Goal: Task Accomplishment & Management: Use online tool/utility

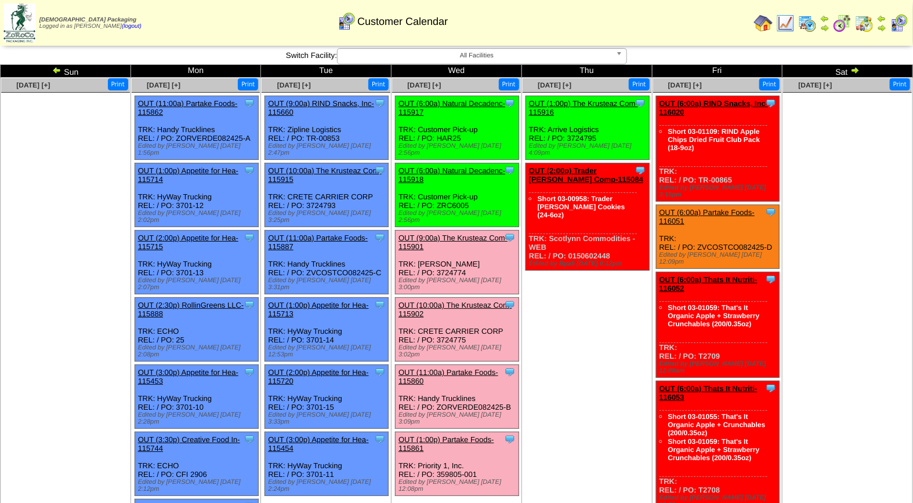
click at [468, 234] on link "OUT (9:00a) The Krusteaz Com-115901" at bounding box center [452, 242] width 109 height 17
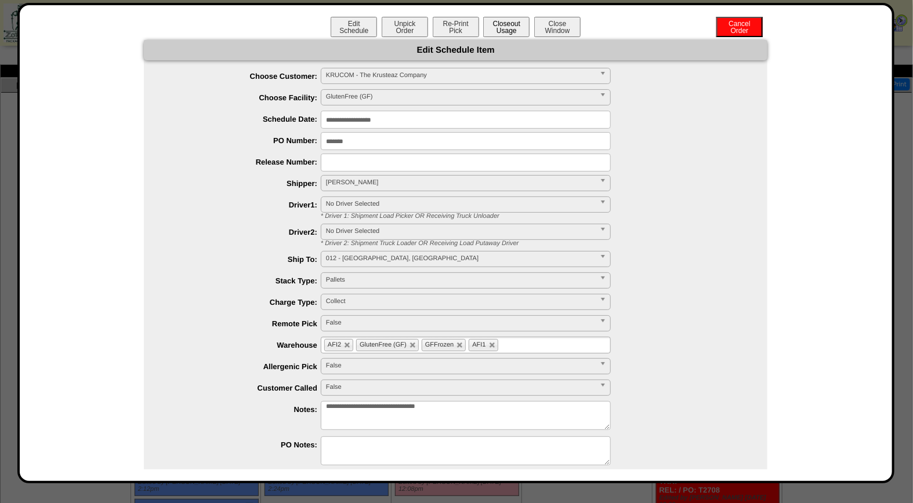
click at [507, 23] on button "Closeout Usage" at bounding box center [506, 27] width 46 height 20
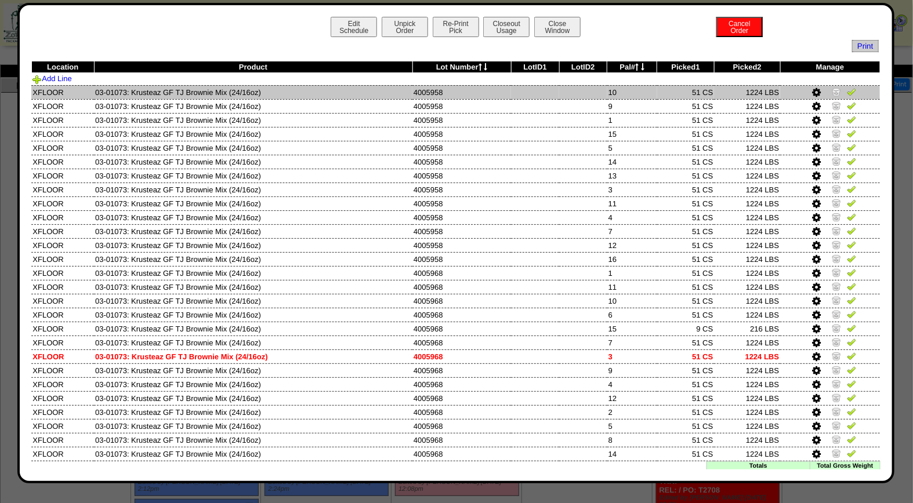
click at [846, 95] on img at bounding box center [850, 91] width 9 height 9
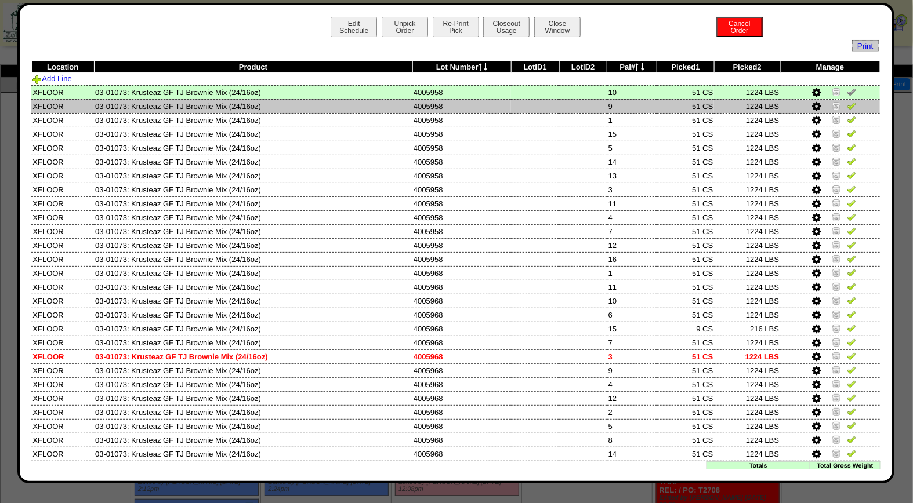
click at [846, 107] on img at bounding box center [850, 105] width 9 height 9
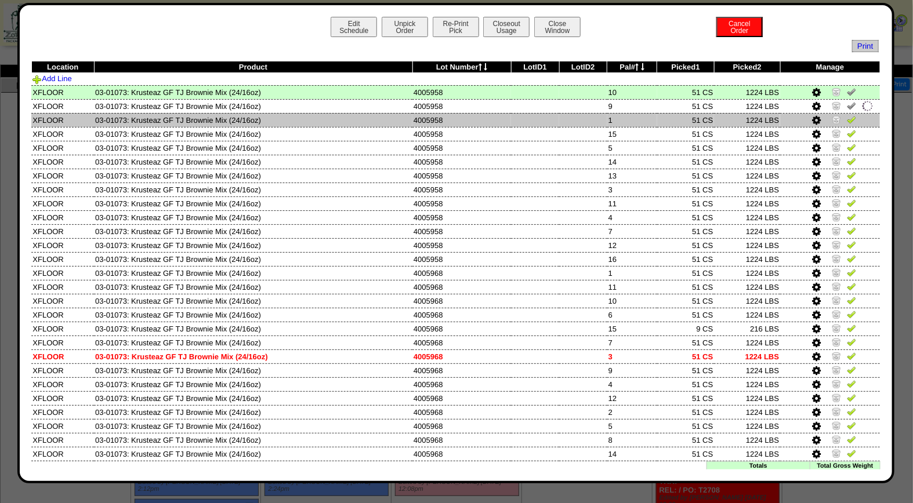
click at [846, 120] on img at bounding box center [850, 119] width 9 height 9
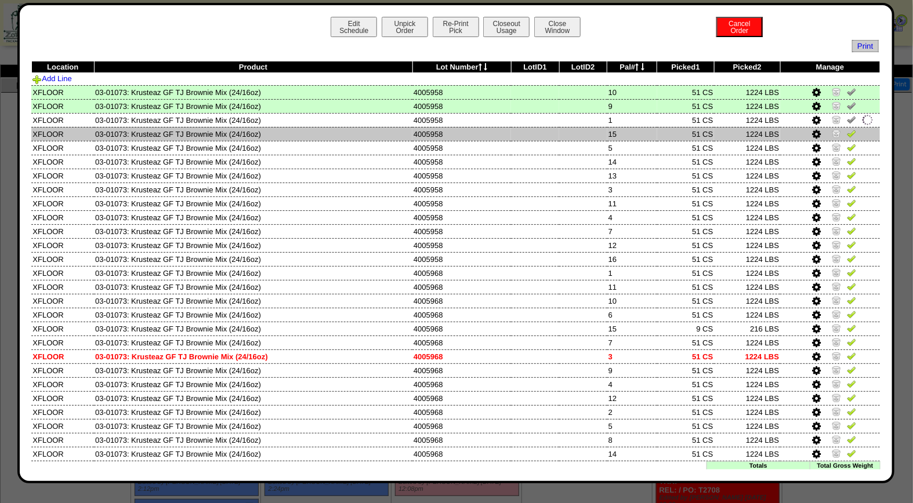
click at [846, 133] on img at bounding box center [850, 133] width 9 height 9
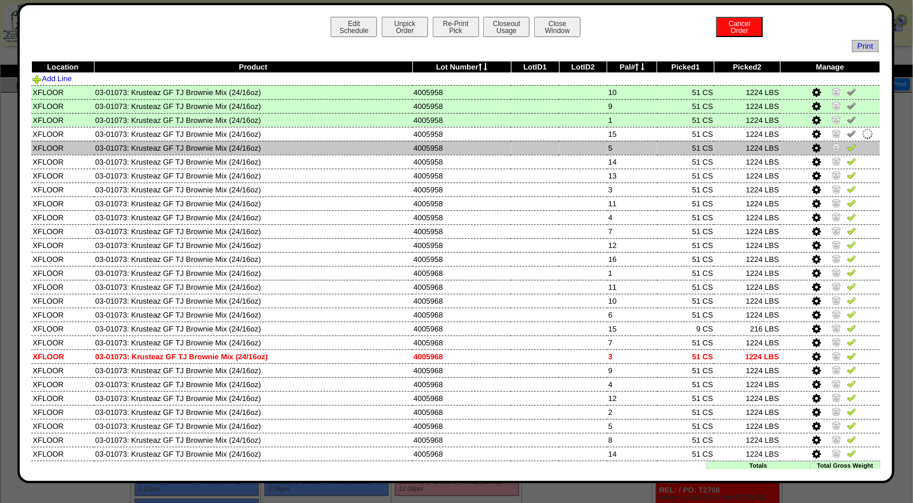
click at [846, 149] on img at bounding box center [850, 147] width 9 height 9
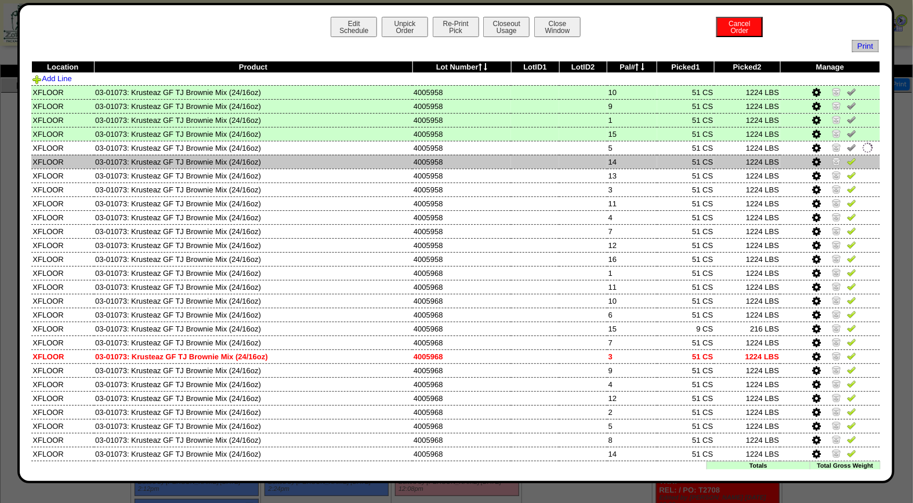
click at [846, 161] on img at bounding box center [850, 161] width 9 height 9
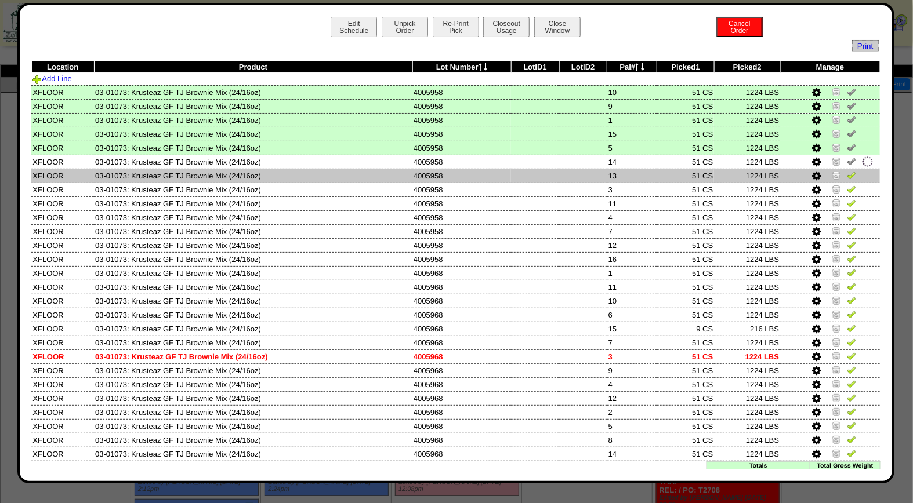
click at [846, 173] on img at bounding box center [850, 174] width 9 height 9
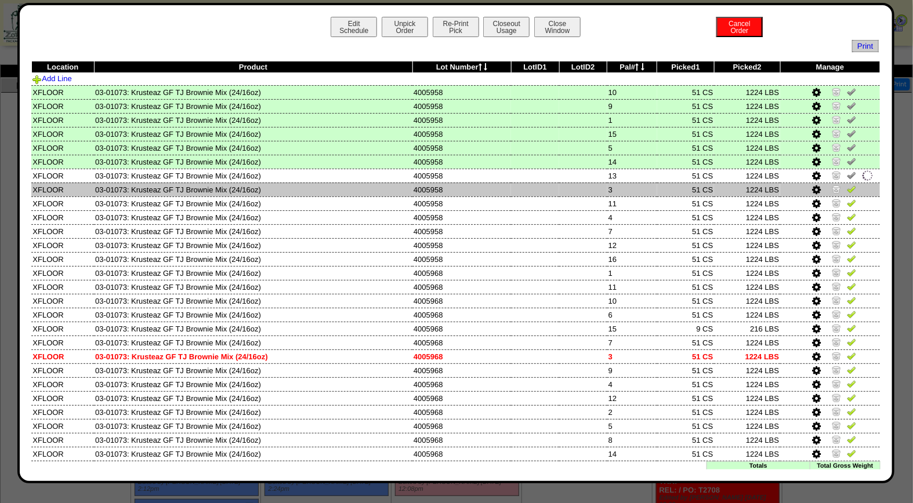
click at [846, 187] on img at bounding box center [850, 188] width 9 height 9
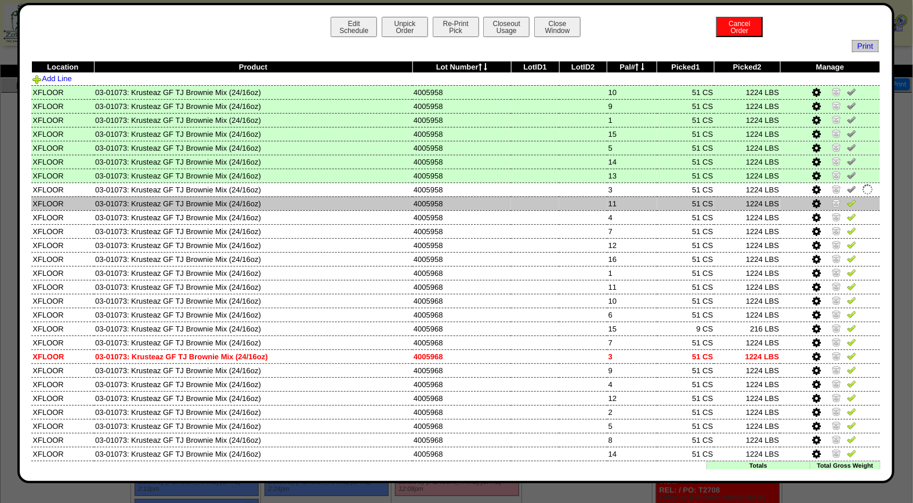
click at [846, 200] on img at bounding box center [850, 202] width 9 height 9
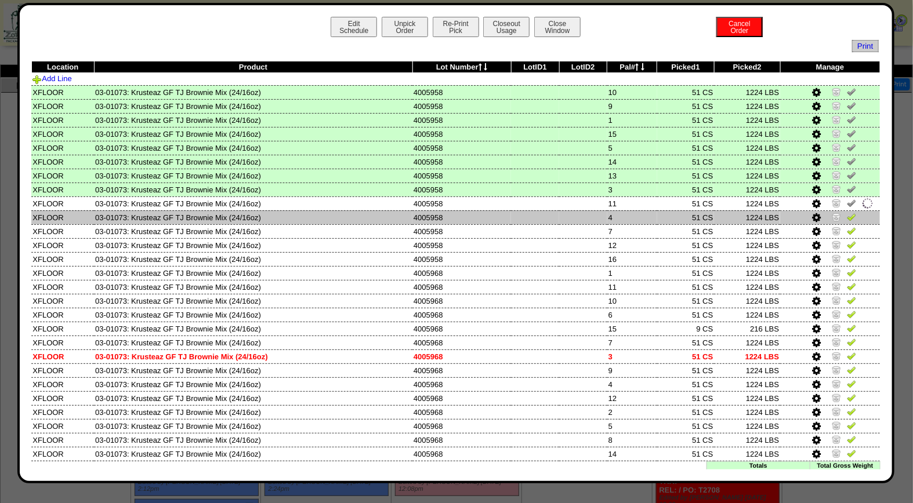
click at [846, 216] on img at bounding box center [850, 216] width 9 height 9
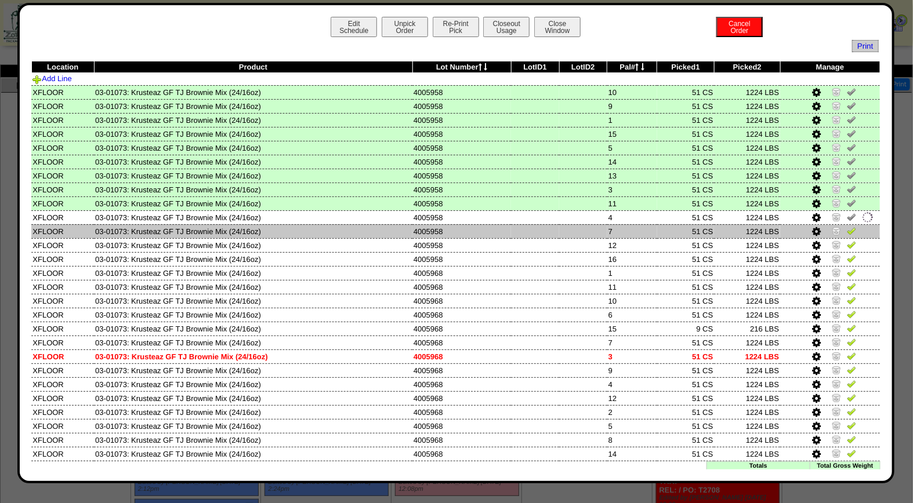
click at [846, 228] on img at bounding box center [850, 230] width 9 height 9
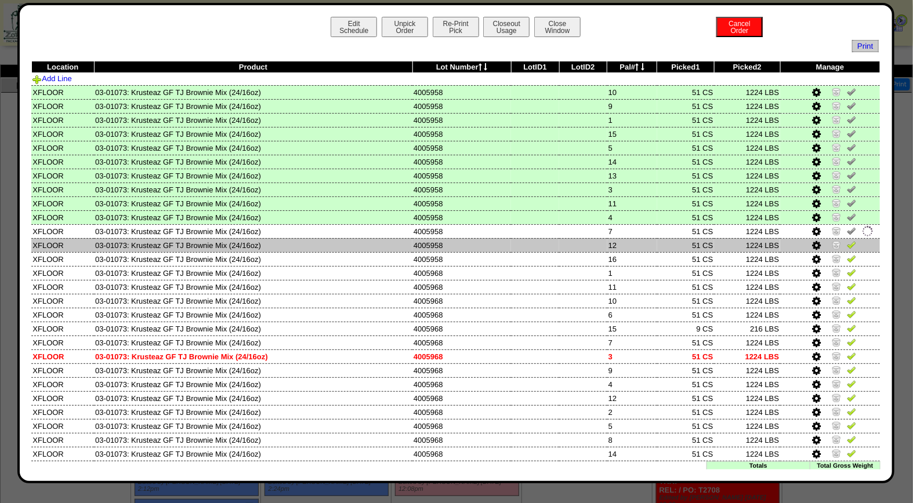
click at [846, 241] on img at bounding box center [850, 244] width 9 height 9
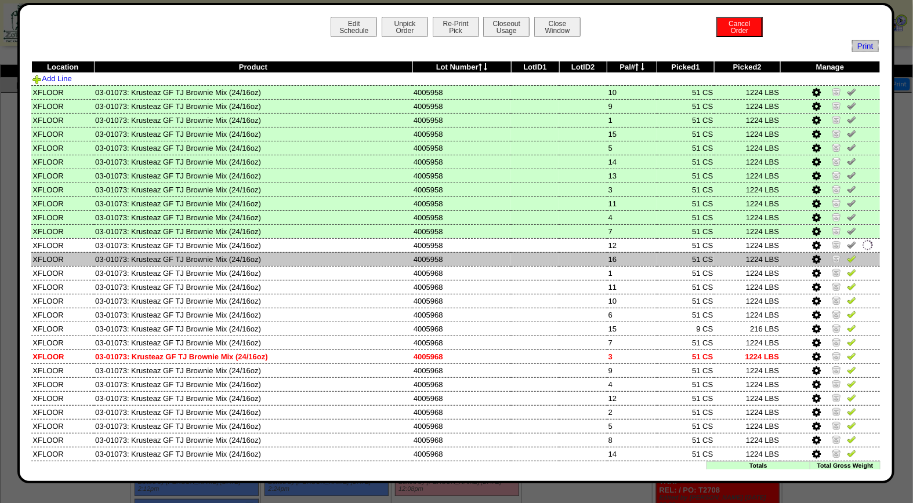
click at [846, 256] on img at bounding box center [850, 258] width 9 height 9
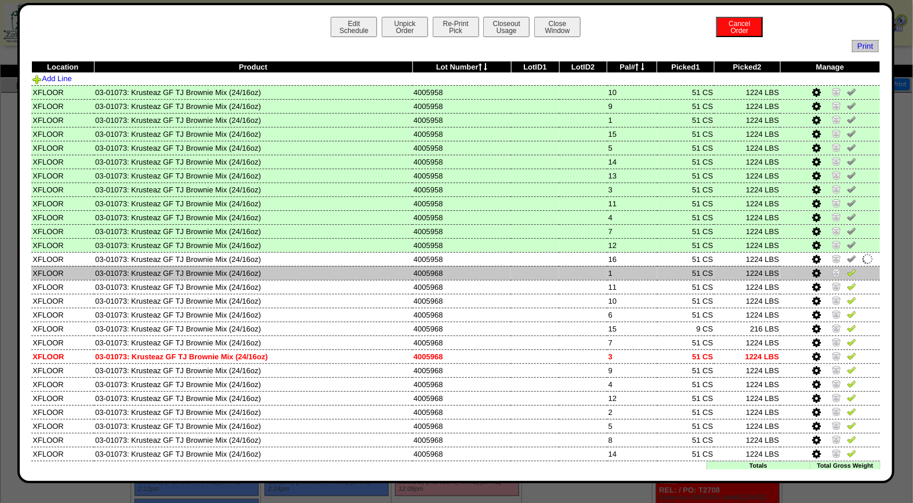
click at [846, 269] on img at bounding box center [850, 272] width 9 height 9
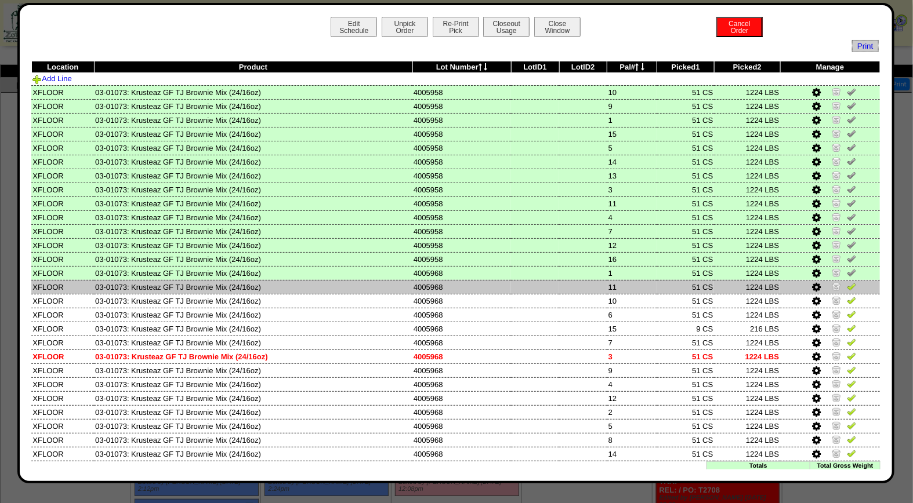
click at [846, 283] on img at bounding box center [850, 286] width 9 height 9
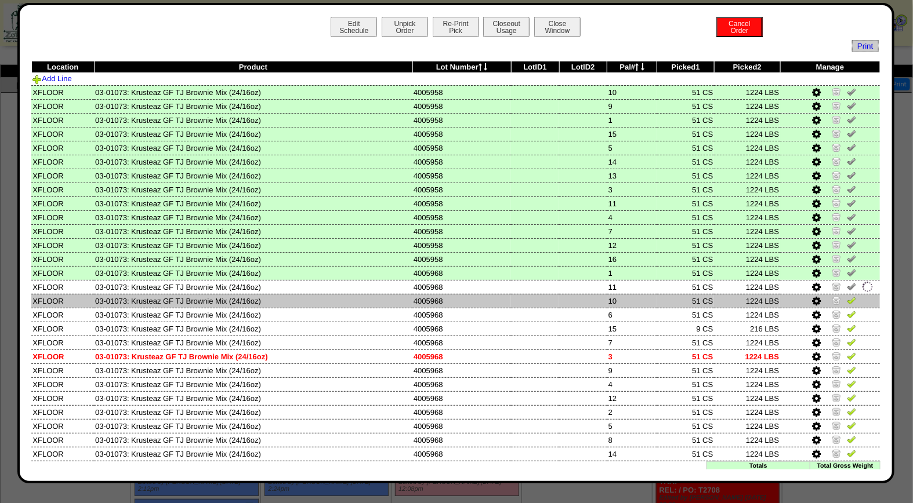
click at [846, 297] on img at bounding box center [850, 300] width 9 height 9
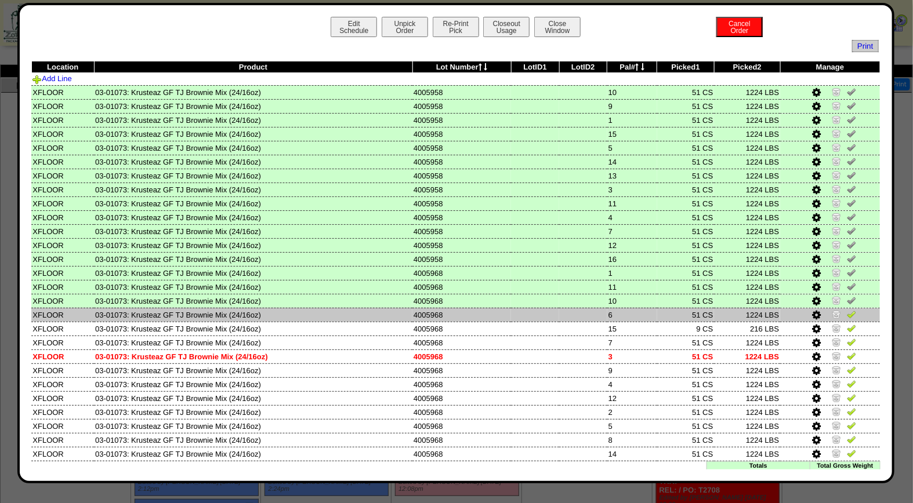
click at [846, 311] on img at bounding box center [850, 314] width 9 height 9
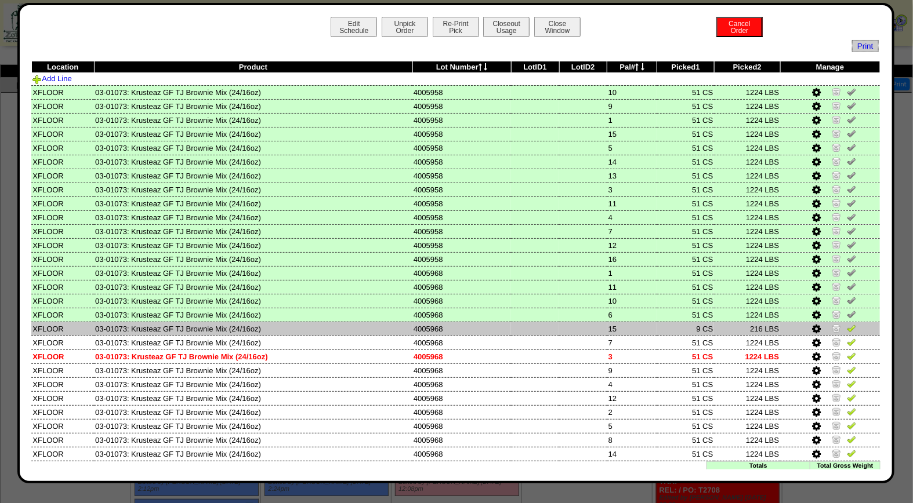
click at [846, 326] on img at bounding box center [850, 328] width 9 height 9
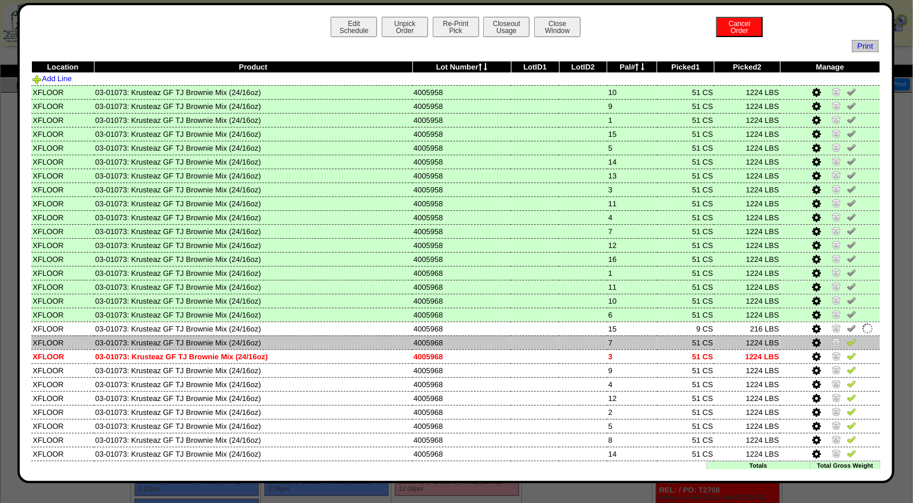
click at [846, 340] on img at bounding box center [850, 341] width 9 height 9
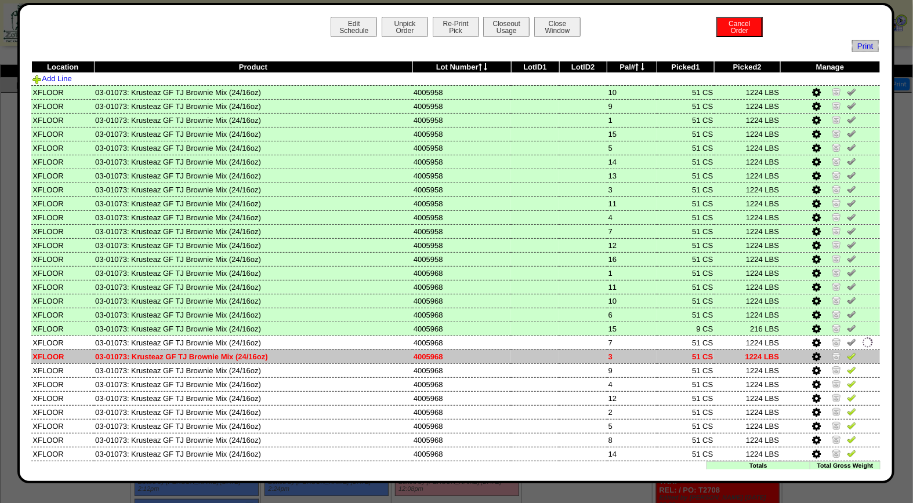
click at [846, 353] on img at bounding box center [850, 355] width 9 height 9
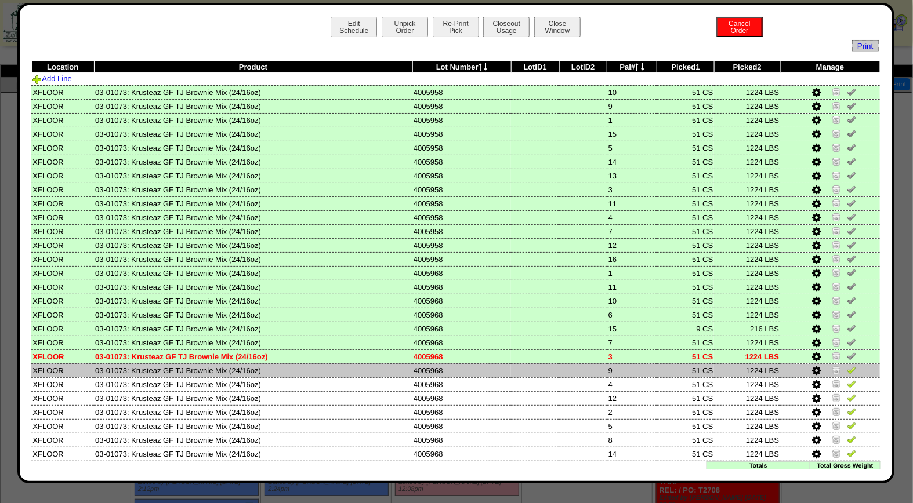
click at [846, 365] on img at bounding box center [850, 369] width 9 height 9
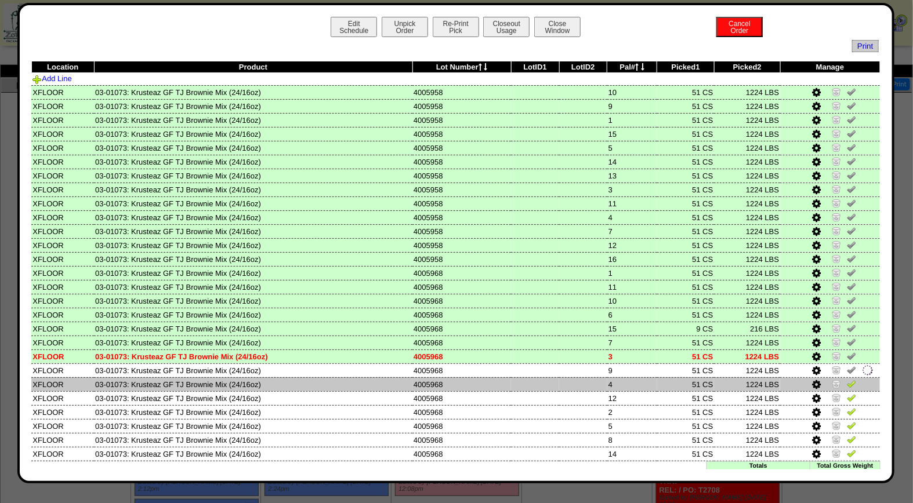
click at [846, 379] on img at bounding box center [850, 383] width 9 height 9
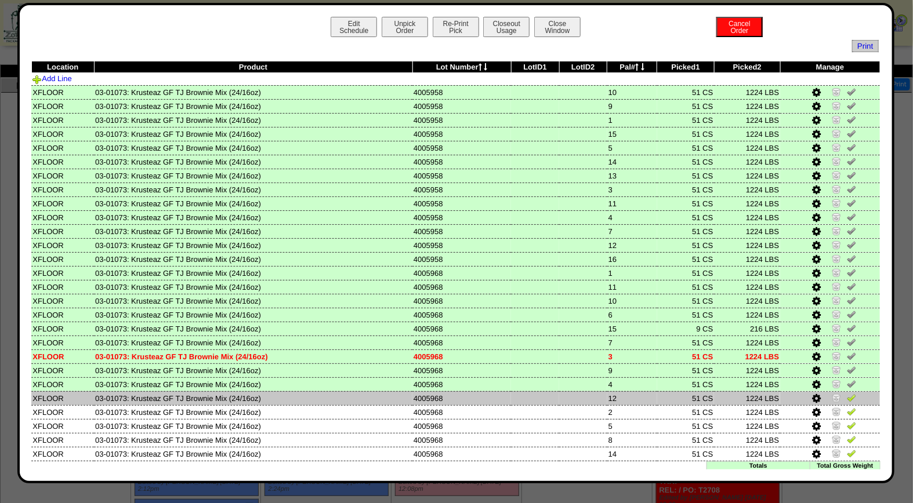
click at [846, 393] on img at bounding box center [850, 397] width 9 height 9
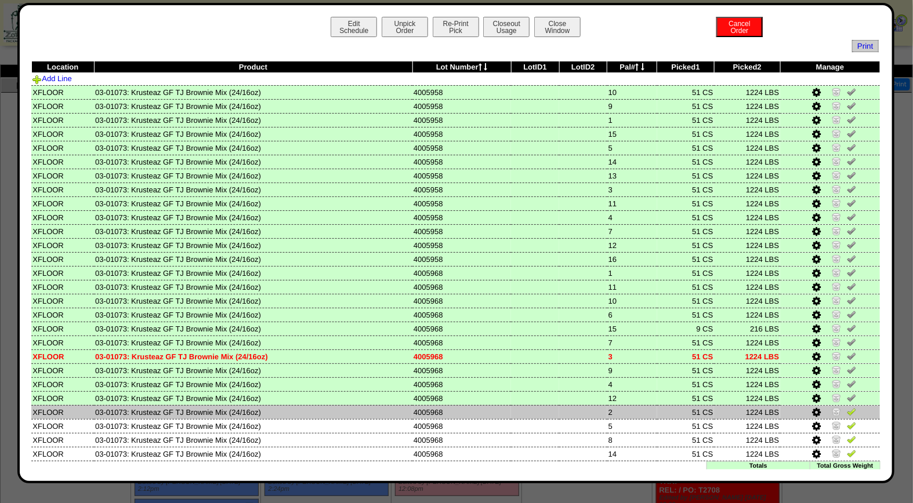
click at [846, 407] on img at bounding box center [850, 411] width 9 height 9
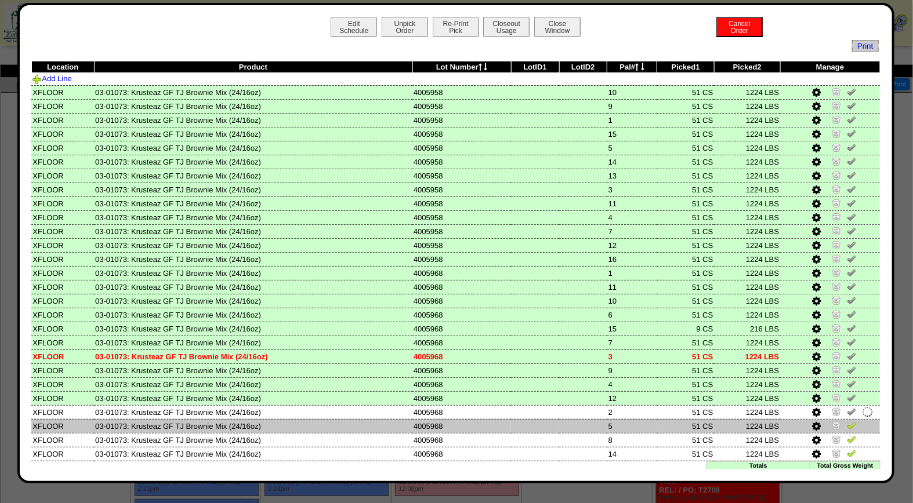
click at [846, 422] on img at bounding box center [850, 425] width 9 height 9
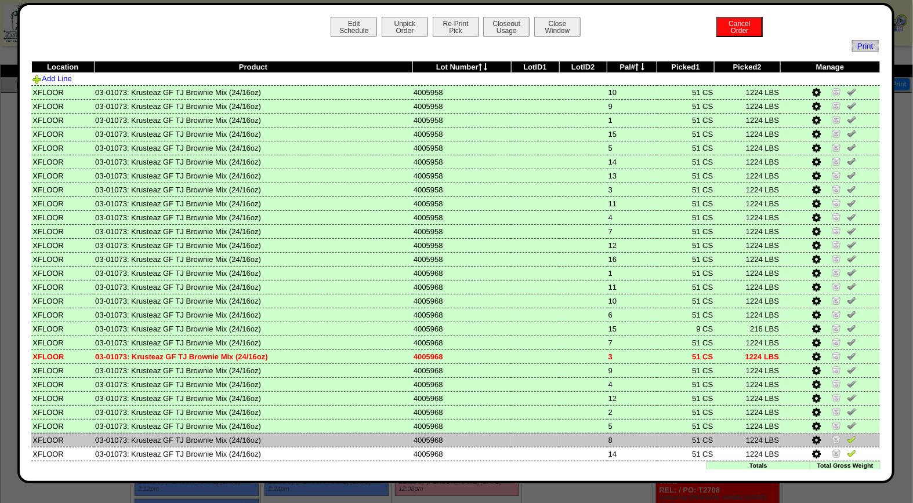
click at [846, 435] on img at bounding box center [850, 439] width 9 height 9
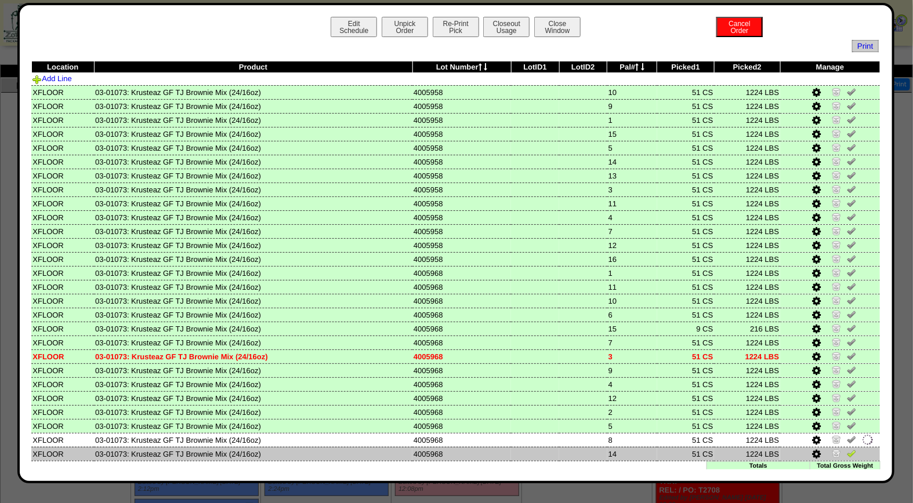
click at [846, 449] on img at bounding box center [850, 453] width 9 height 9
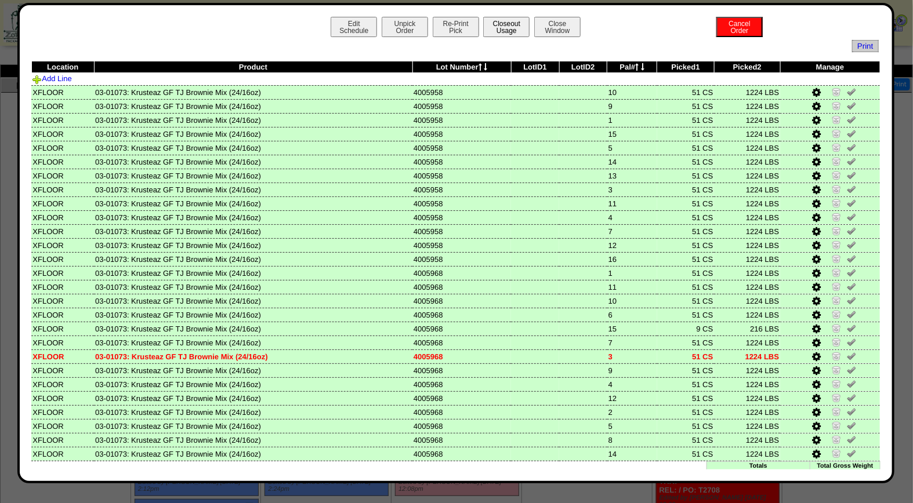
click at [510, 22] on button "Closeout Usage" at bounding box center [506, 27] width 46 height 20
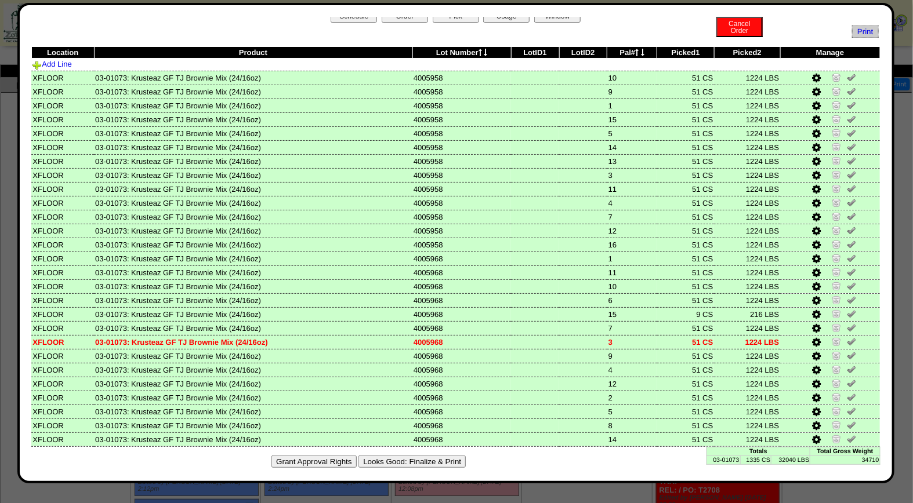
click at [432, 456] on button "Looks Good: Finalize & Print" at bounding box center [411, 462] width 107 height 12
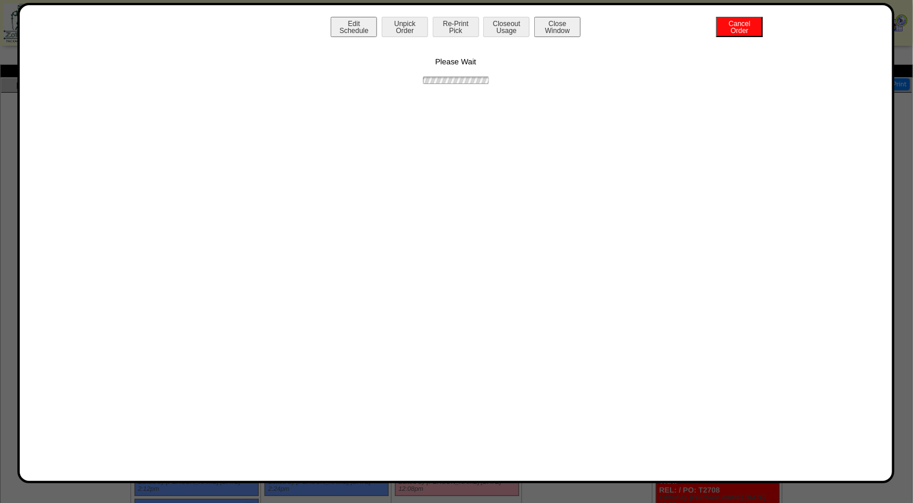
scroll to position [0, 0]
click at [464, 24] on button "Print BOL" at bounding box center [456, 27] width 46 height 20
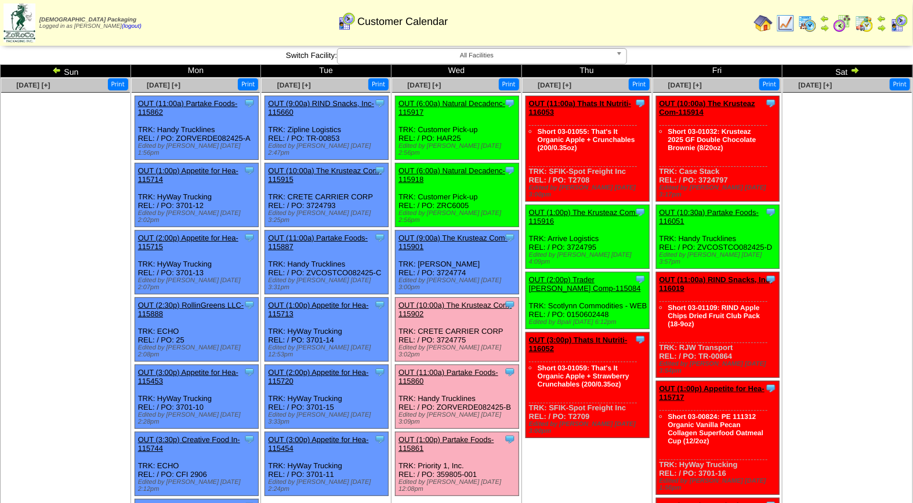
click at [455, 301] on link "OUT (10:00a) The Krusteaz Com-115902" at bounding box center [454, 309] width 113 height 17
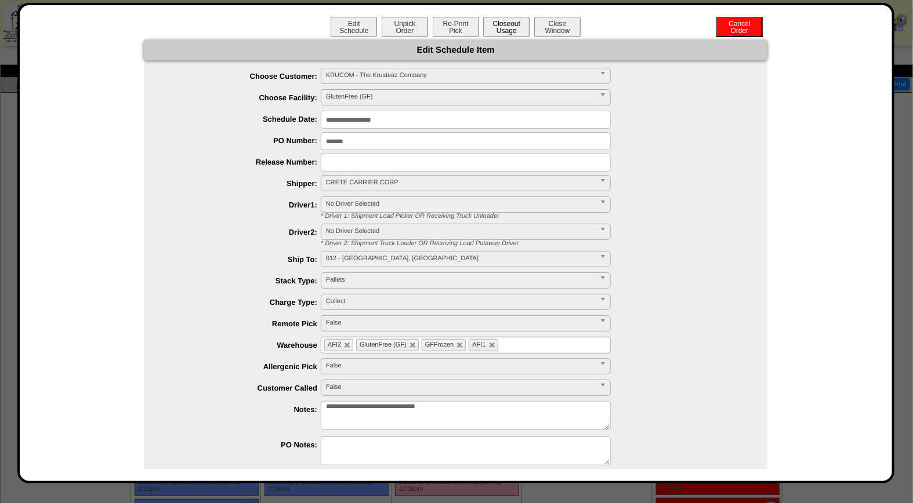
click at [503, 24] on button "Closeout Usage" at bounding box center [506, 27] width 46 height 20
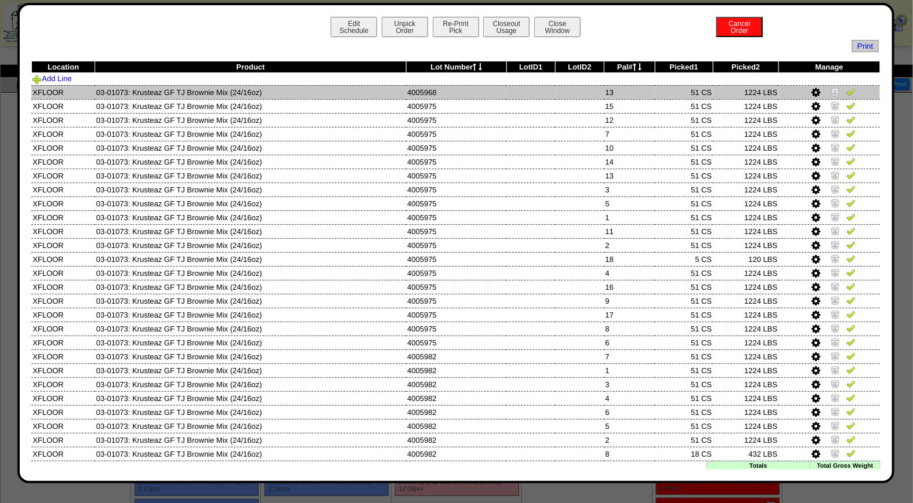
click at [846, 93] on img at bounding box center [850, 91] width 9 height 9
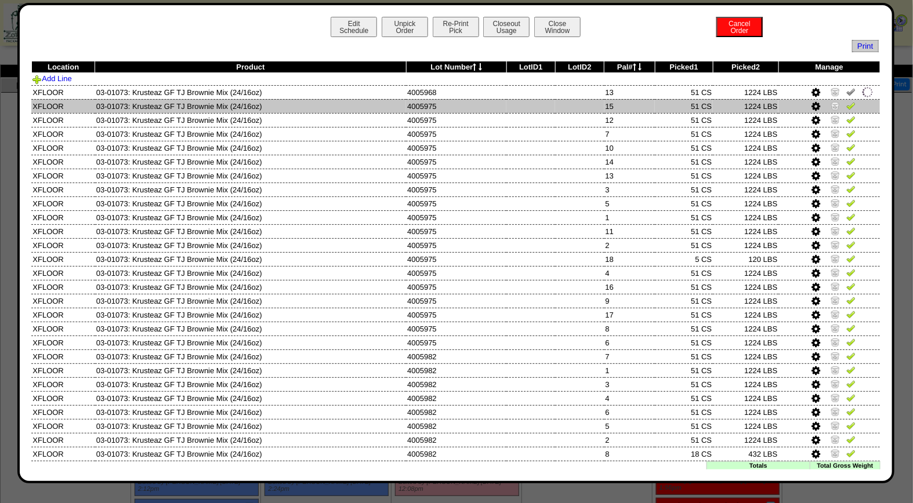
click at [846, 109] on img at bounding box center [850, 105] width 9 height 9
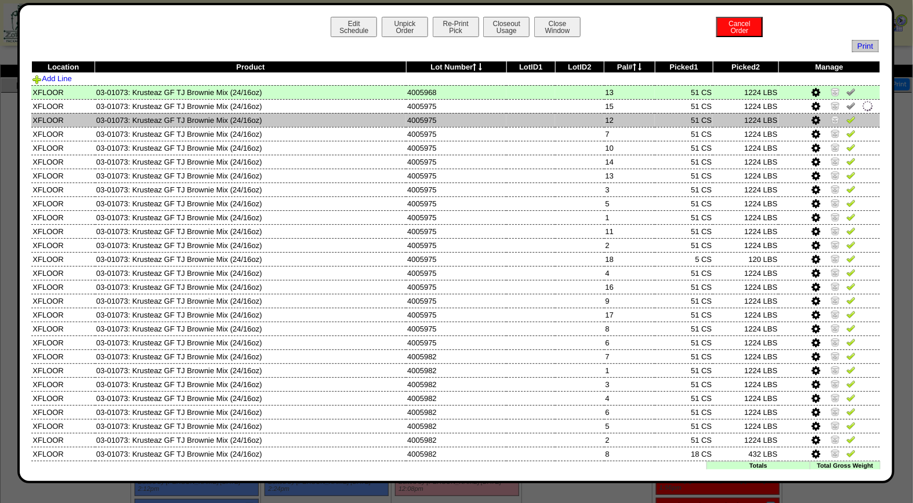
click at [846, 119] on img at bounding box center [850, 119] width 9 height 9
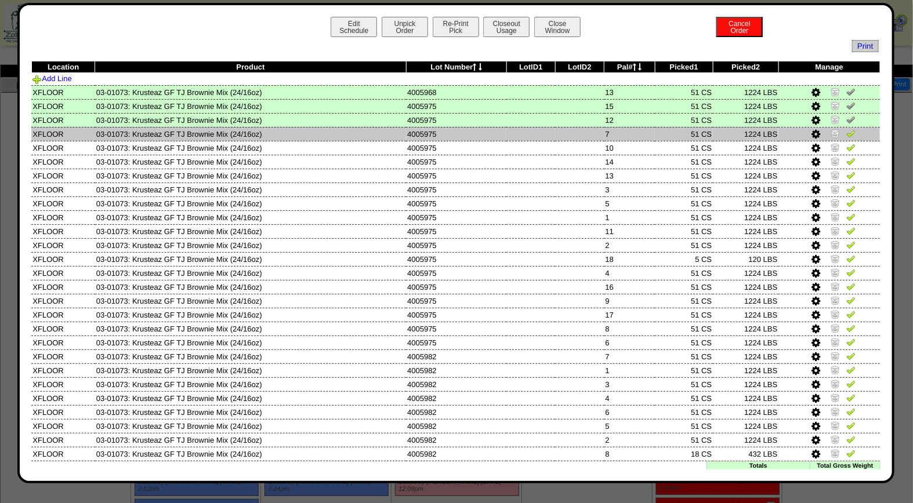
click at [846, 132] on img at bounding box center [850, 133] width 9 height 9
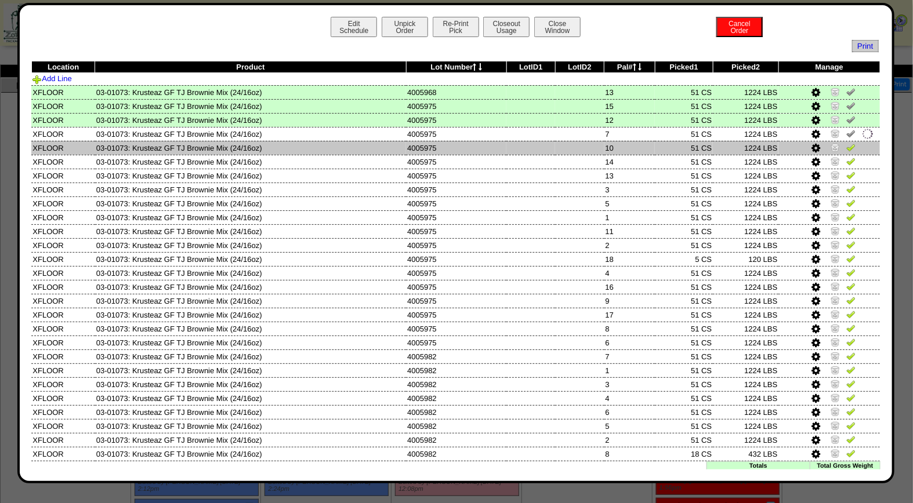
click at [846, 144] on img at bounding box center [850, 147] width 9 height 9
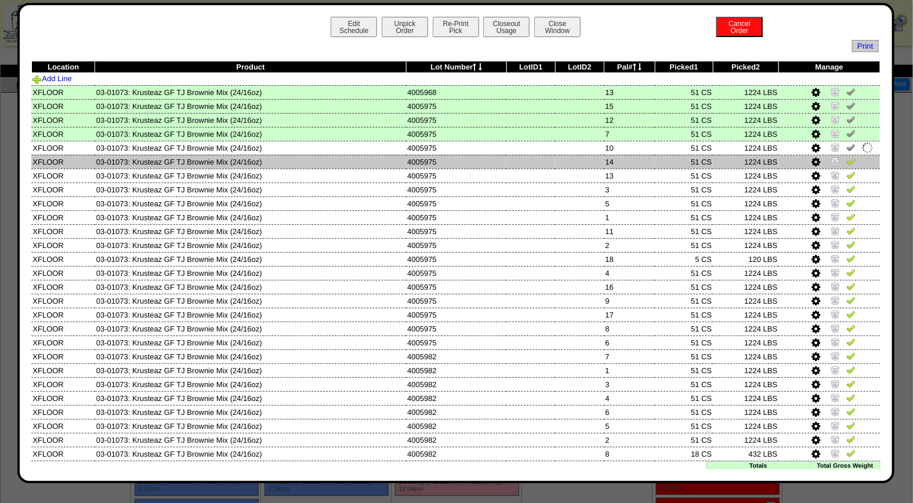
click at [846, 160] on img at bounding box center [850, 161] width 9 height 9
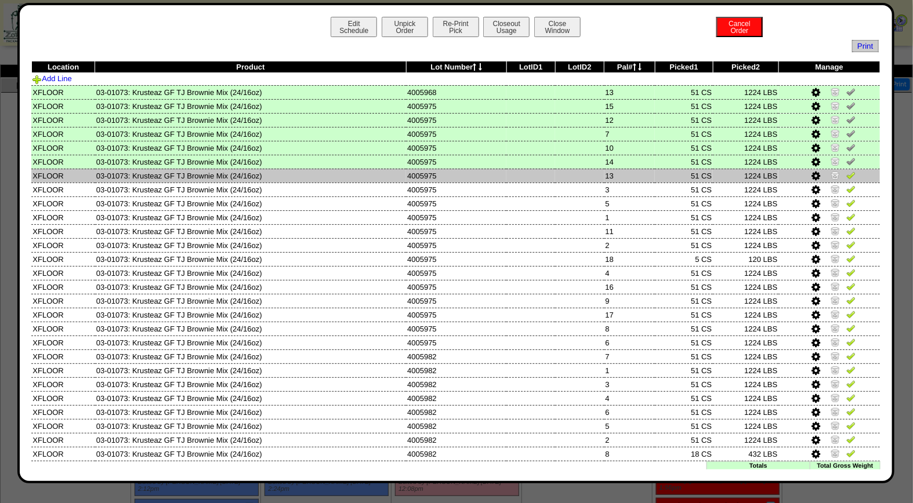
click at [846, 175] on img at bounding box center [850, 174] width 9 height 9
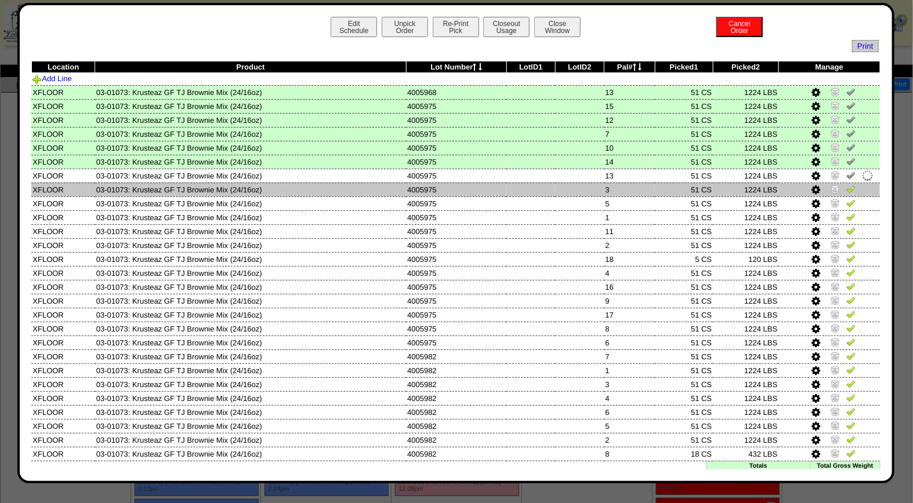
click at [846, 184] on img at bounding box center [850, 188] width 9 height 9
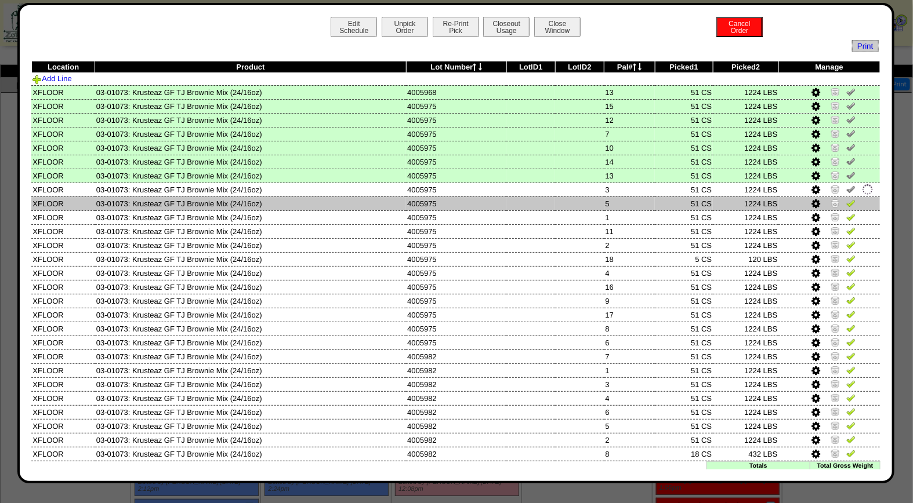
click at [846, 199] on img at bounding box center [850, 202] width 9 height 9
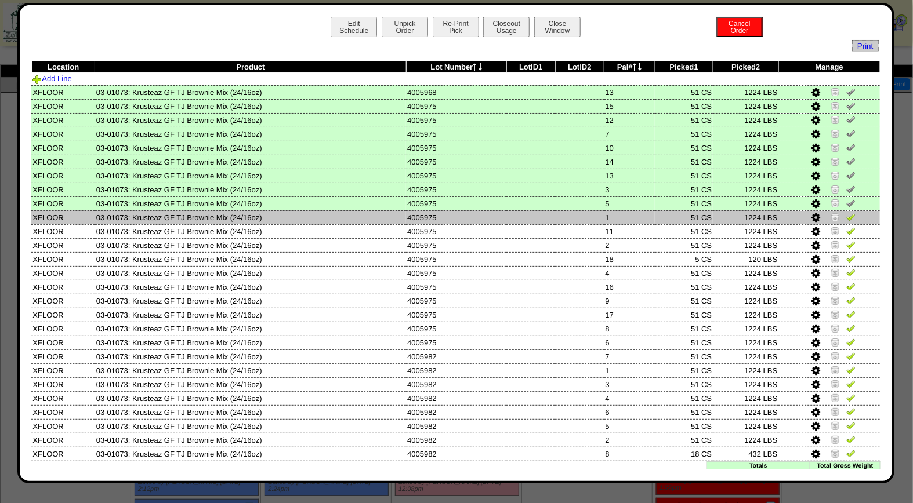
click at [846, 216] on img at bounding box center [850, 216] width 9 height 9
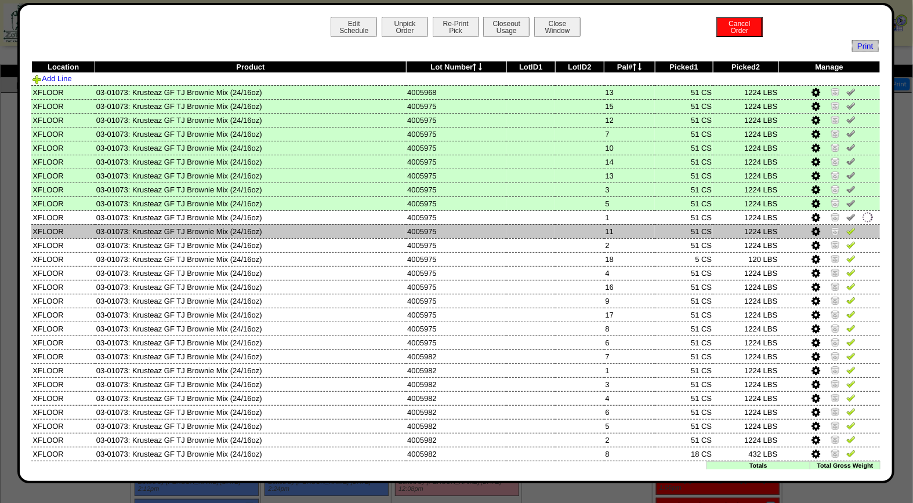
click at [846, 227] on img at bounding box center [850, 230] width 9 height 9
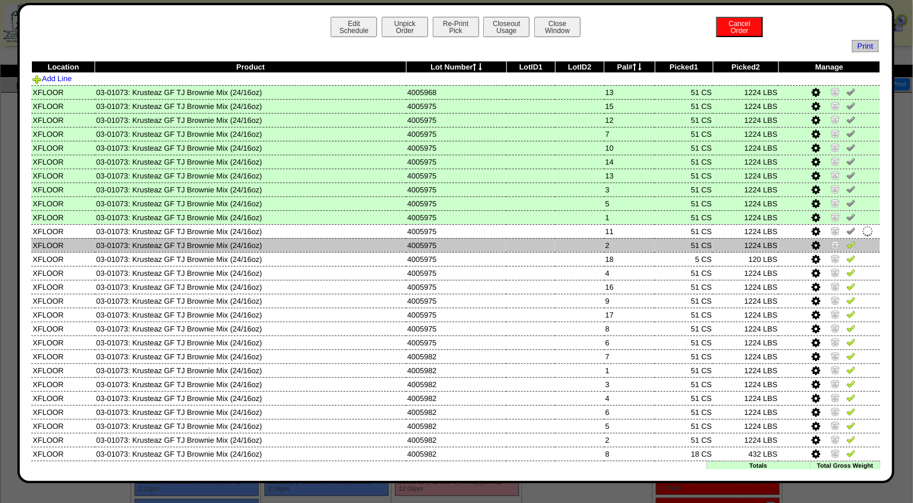
click at [846, 245] on img at bounding box center [850, 244] width 9 height 9
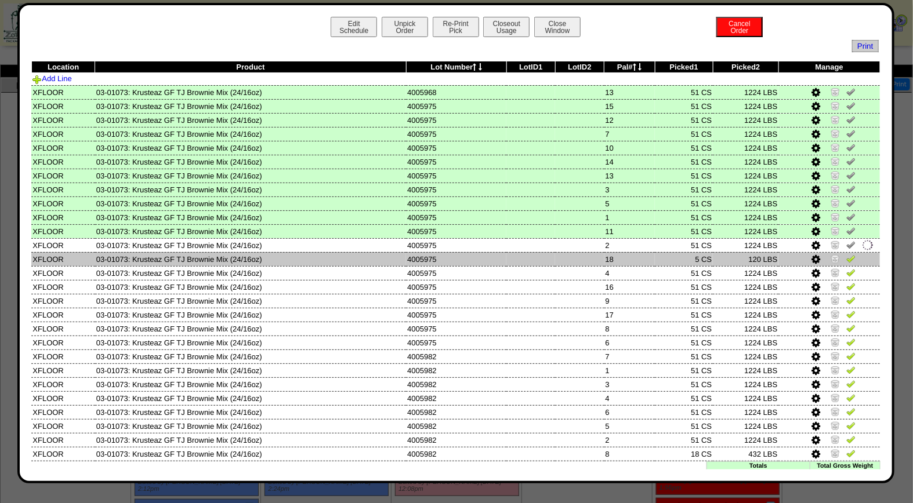
click at [846, 257] on img at bounding box center [850, 258] width 9 height 9
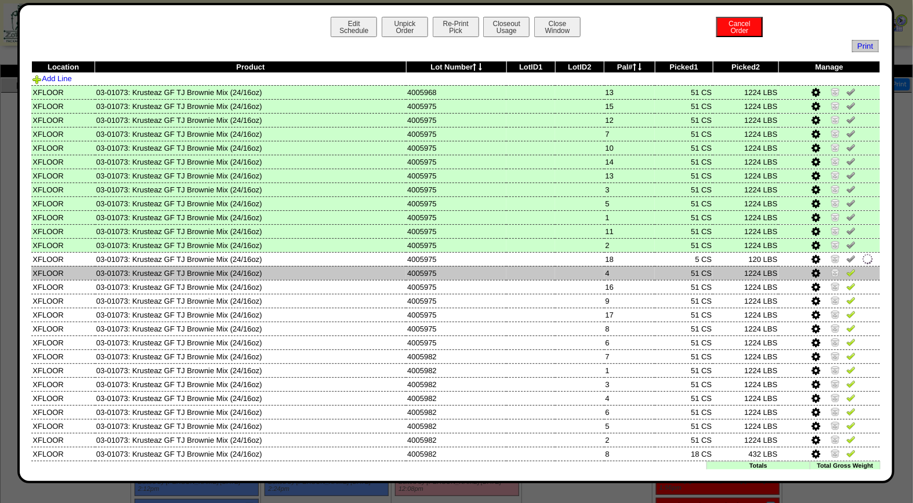
click at [846, 270] on img at bounding box center [850, 272] width 9 height 9
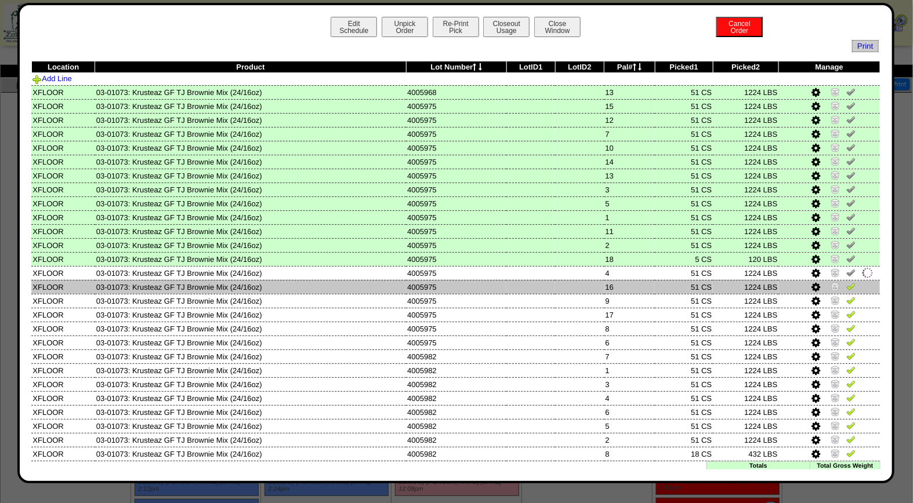
click at [846, 285] on img at bounding box center [850, 286] width 9 height 9
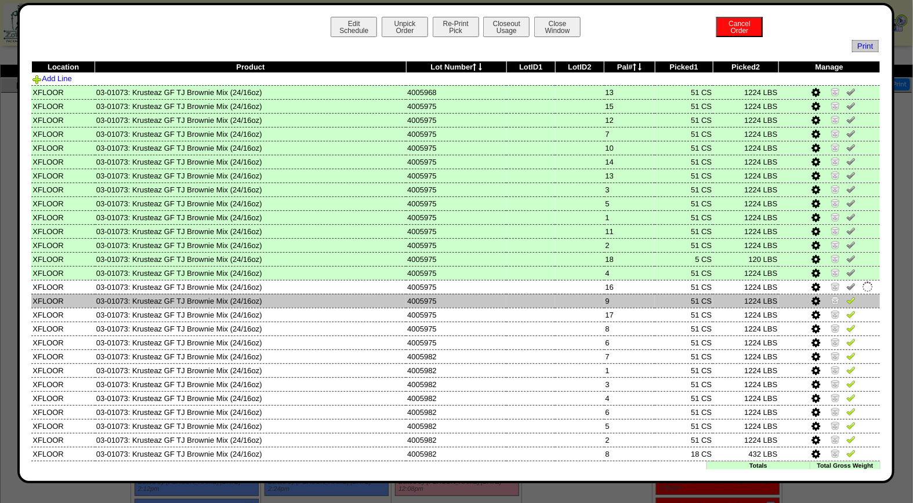
click at [846, 297] on img at bounding box center [850, 300] width 9 height 9
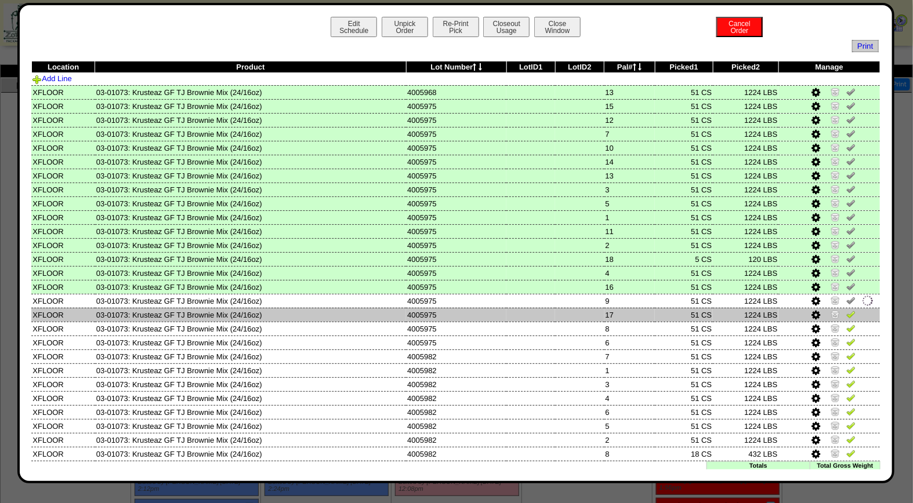
click at [846, 311] on img at bounding box center [850, 314] width 9 height 9
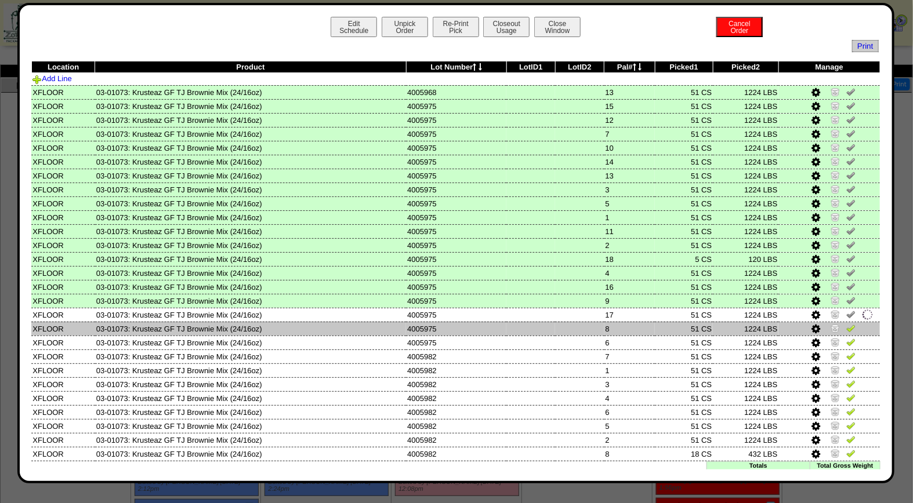
click at [846, 324] on img at bounding box center [850, 328] width 9 height 9
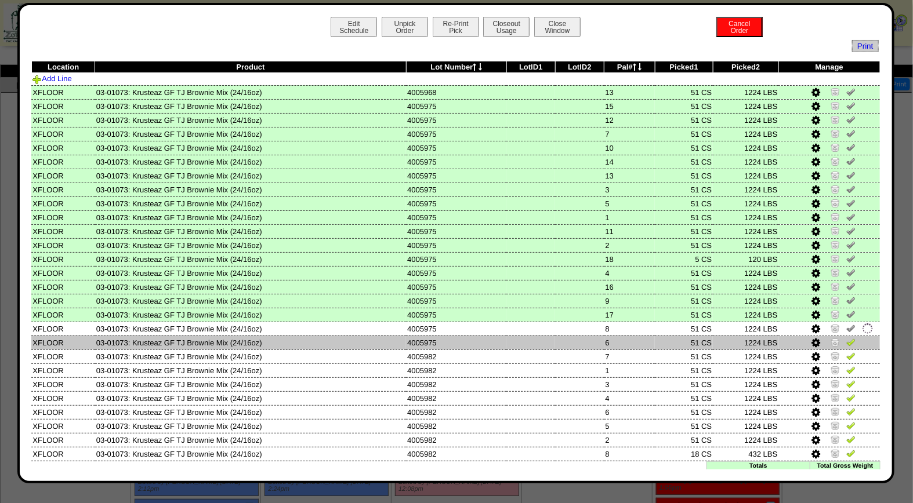
click at [846, 337] on img at bounding box center [850, 341] width 9 height 9
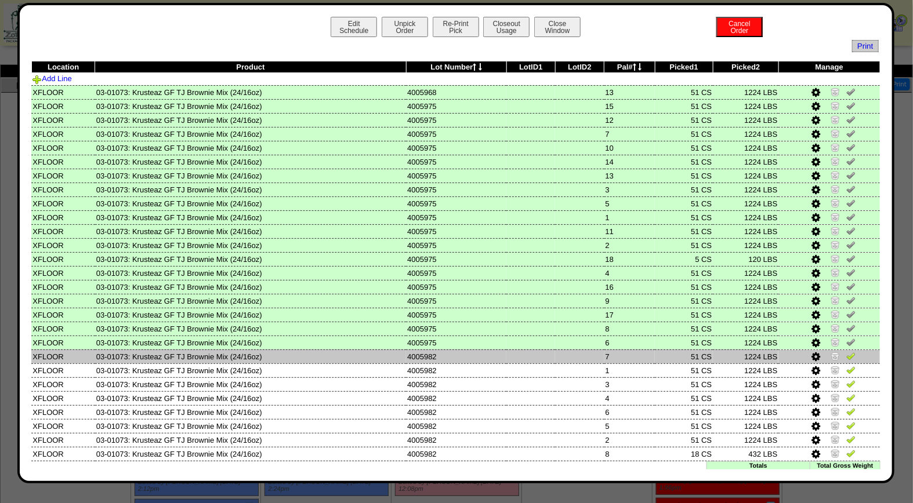
click at [846, 354] on img at bounding box center [850, 355] width 9 height 9
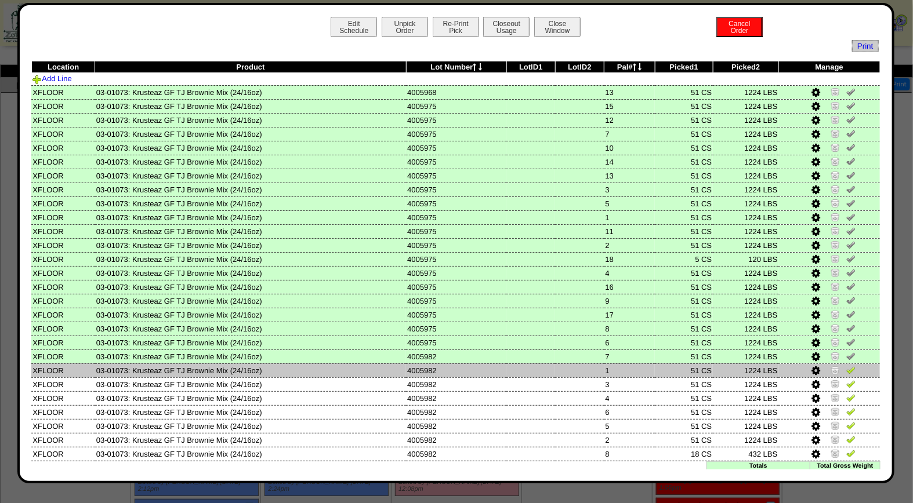
click at [846, 365] on img at bounding box center [850, 369] width 9 height 9
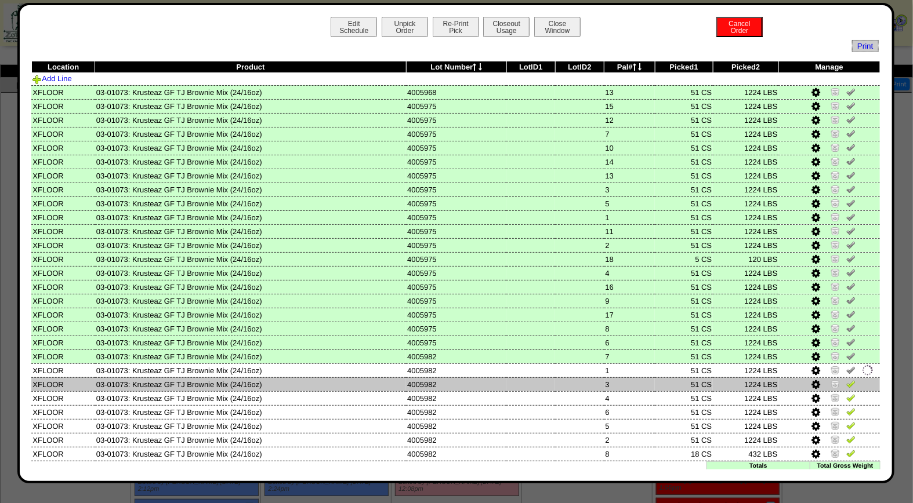
click at [846, 380] on img at bounding box center [850, 383] width 9 height 9
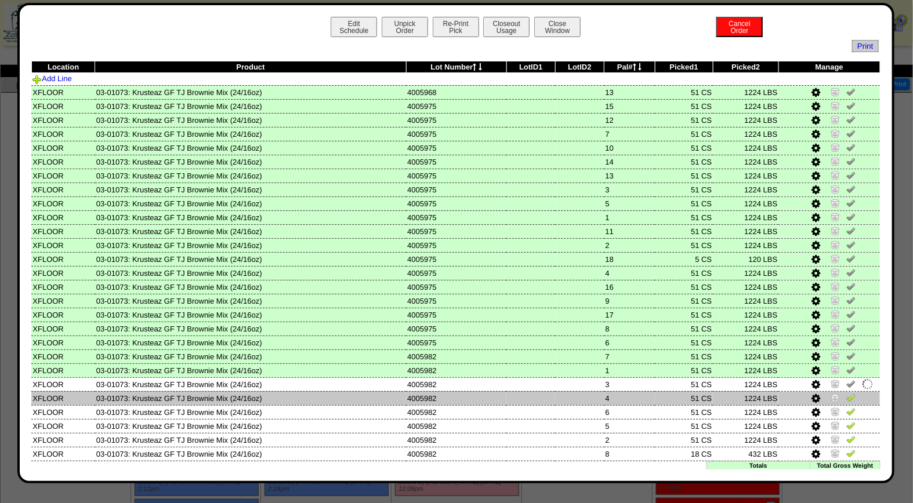
click at [846, 394] on img at bounding box center [850, 397] width 9 height 9
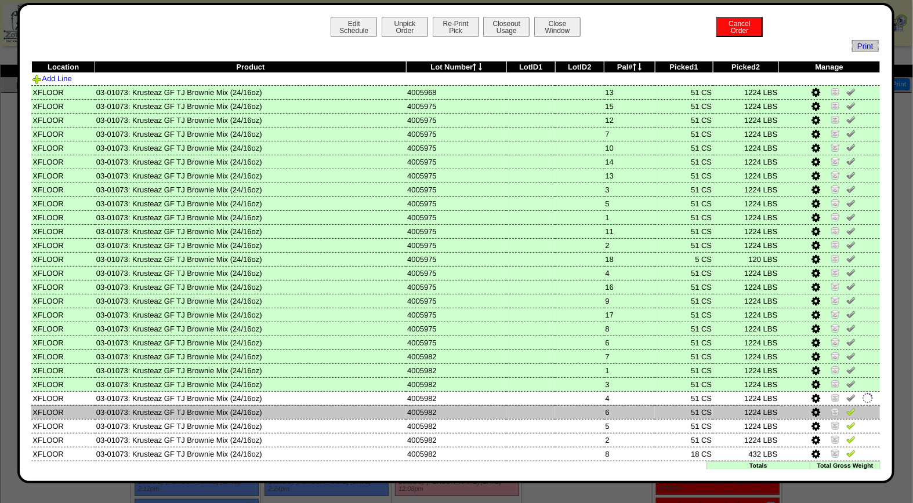
click at [846, 407] on img at bounding box center [850, 411] width 9 height 9
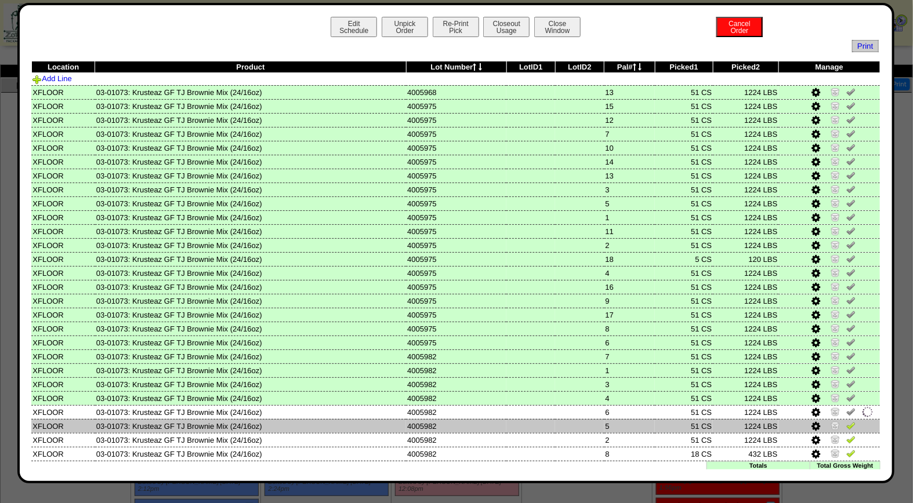
click at [846, 421] on img at bounding box center [850, 425] width 9 height 9
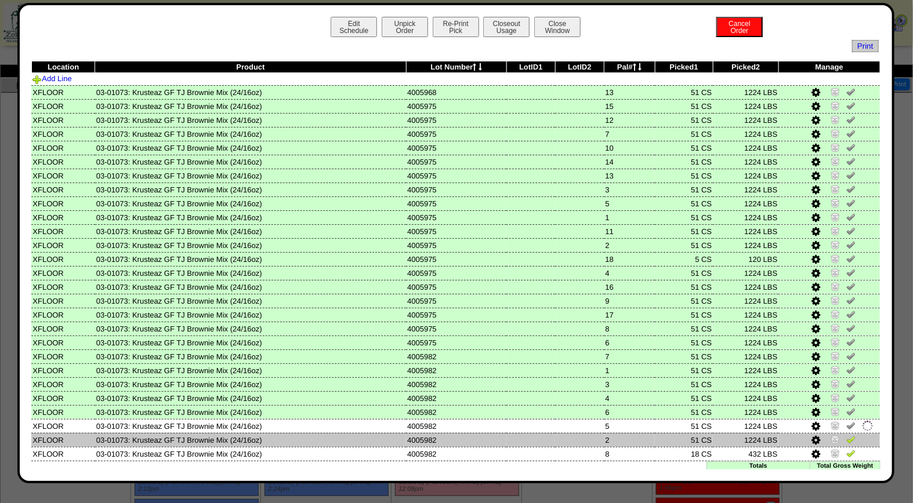
click at [846, 435] on img at bounding box center [850, 439] width 9 height 9
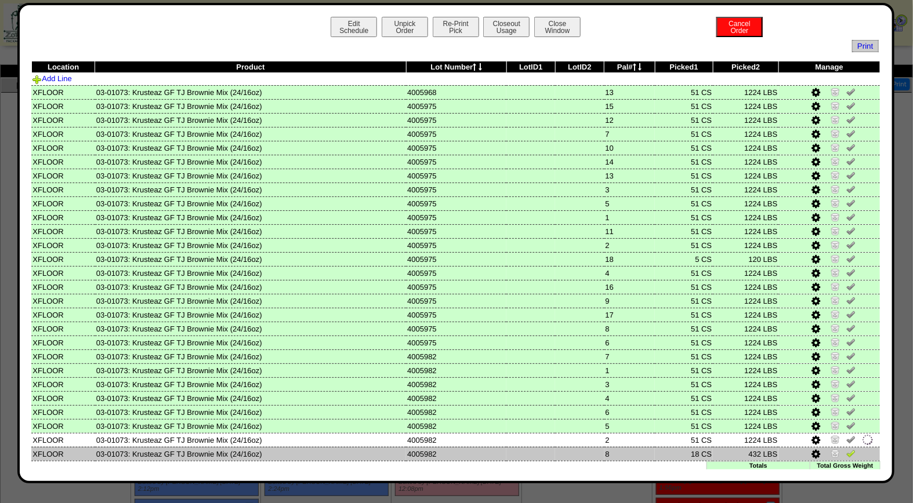
click at [846, 449] on img at bounding box center [850, 453] width 9 height 9
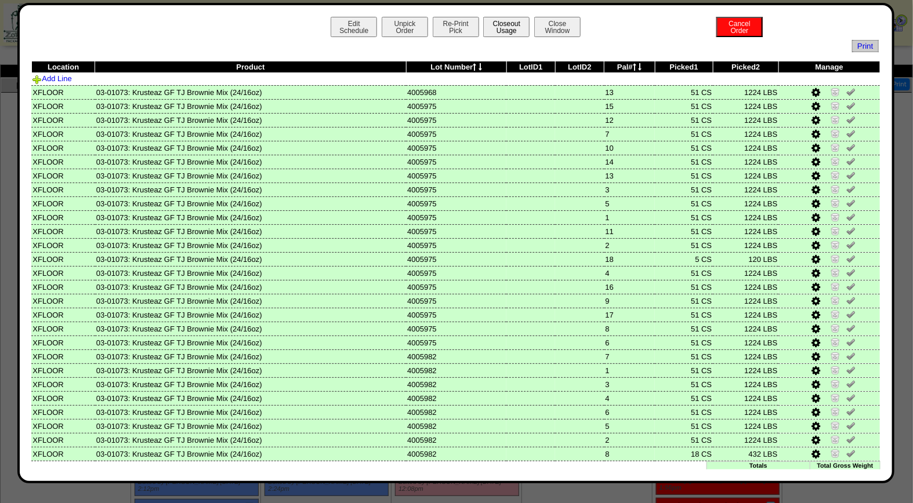
click at [504, 26] on button "Closeout Usage" at bounding box center [506, 27] width 46 height 20
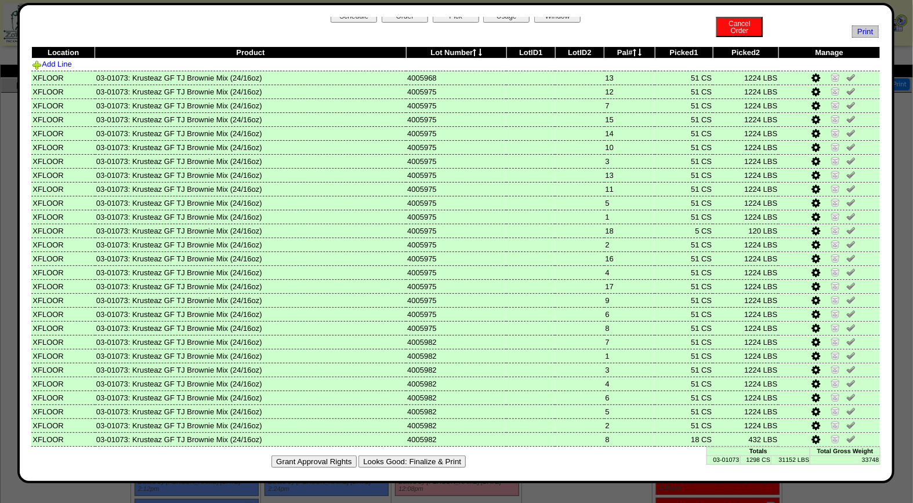
click at [441, 456] on button "Looks Good: Finalize & Print" at bounding box center [411, 462] width 107 height 12
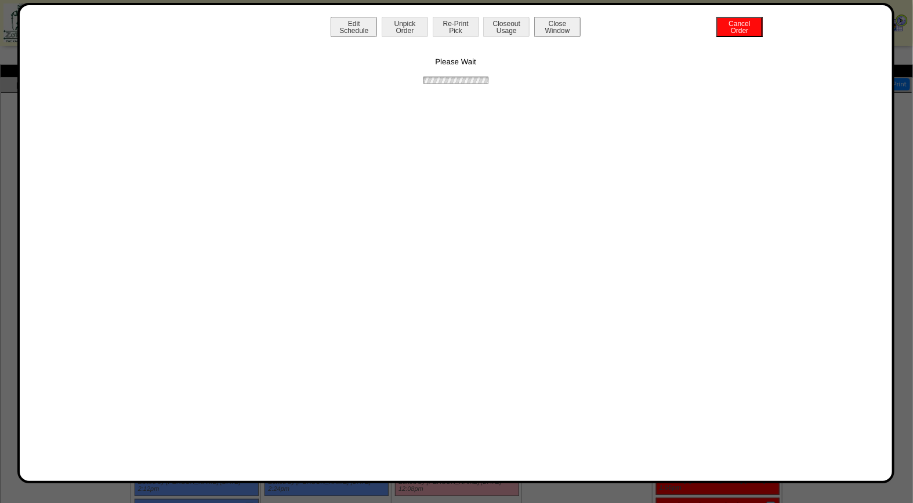
scroll to position [0, 0]
click at [454, 24] on button "Print BOL" at bounding box center [456, 27] width 46 height 20
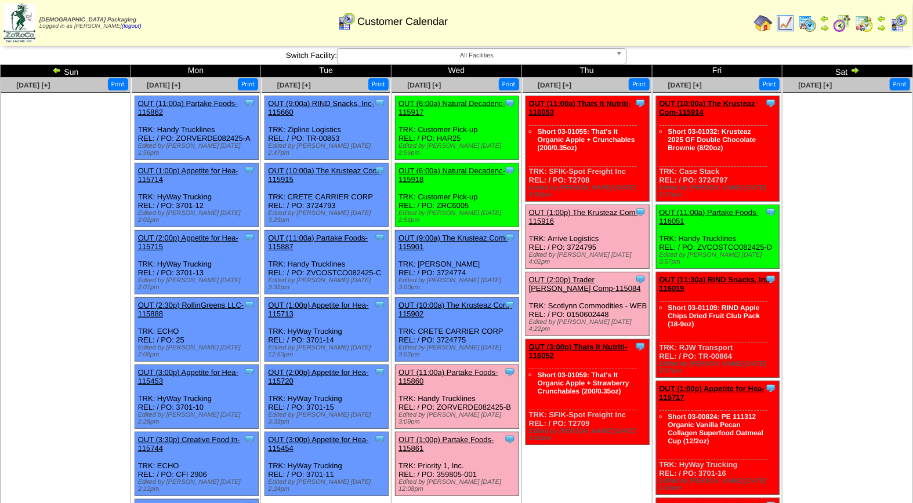
click at [811, 20] on img at bounding box center [807, 23] width 19 height 19
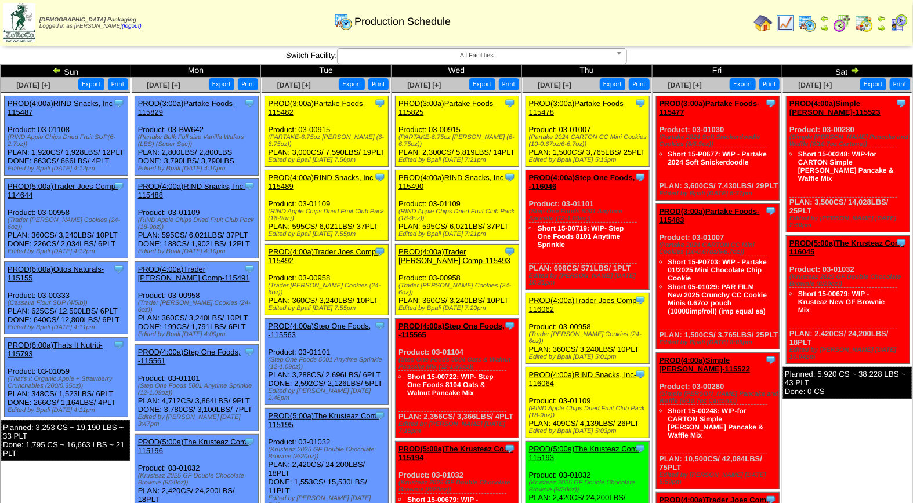
click at [901, 23] on img at bounding box center [898, 23] width 19 height 19
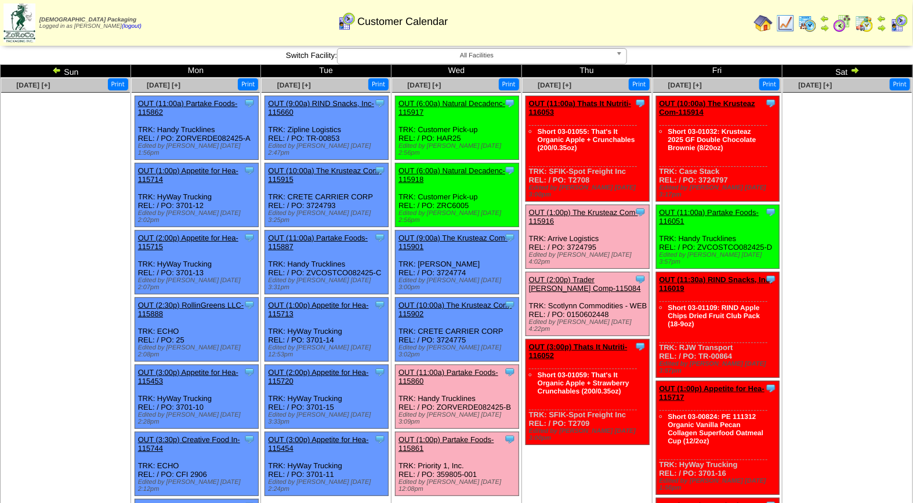
click at [449, 368] on link "OUT (11:00a) Partake Foods-115860" at bounding box center [448, 376] width 100 height 17
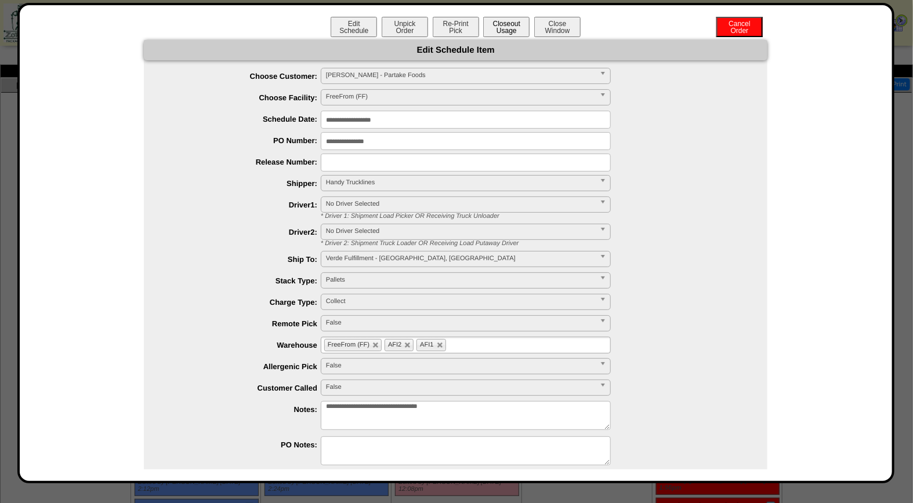
click at [506, 30] on button "Closeout Usage" at bounding box center [506, 27] width 46 height 20
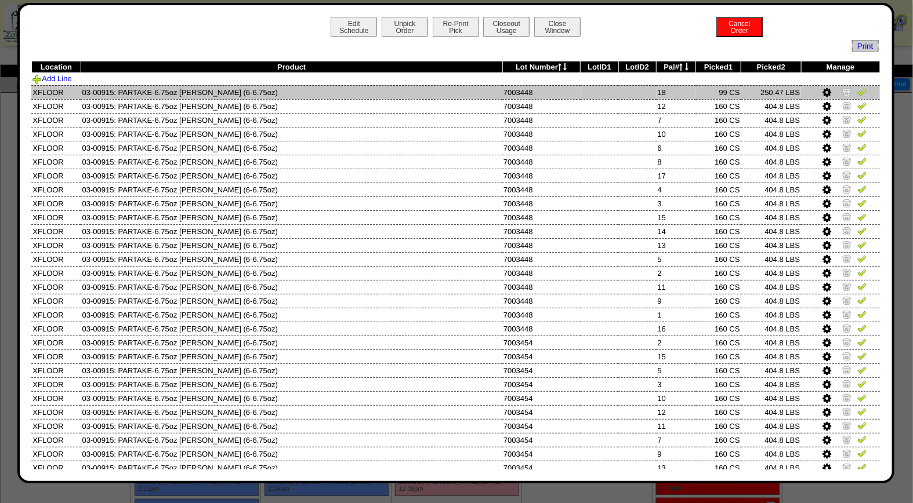
click at [857, 90] on img at bounding box center [861, 91] width 9 height 9
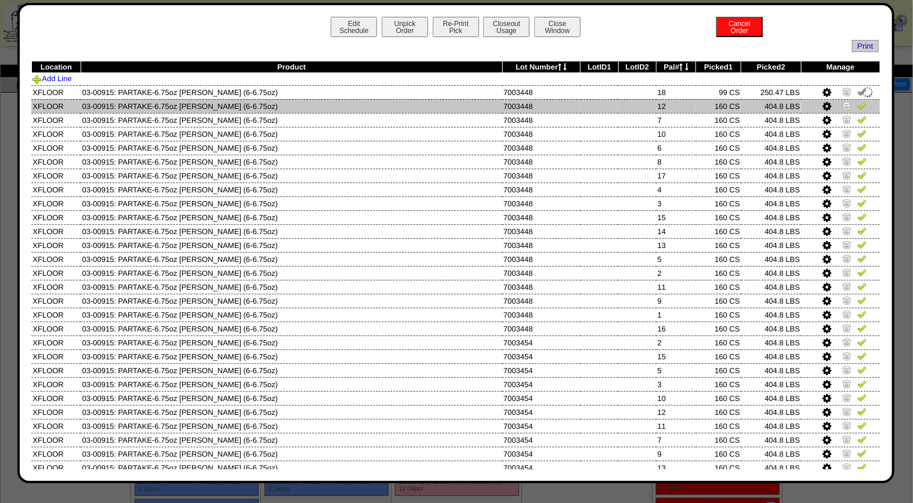
click at [857, 106] on img at bounding box center [861, 105] width 9 height 9
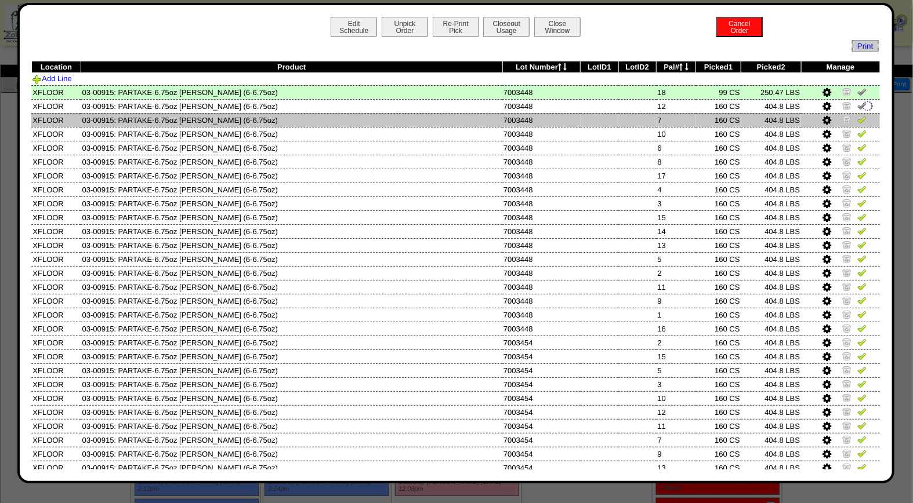
click at [857, 121] on img at bounding box center [861, 119] width 9 height 9
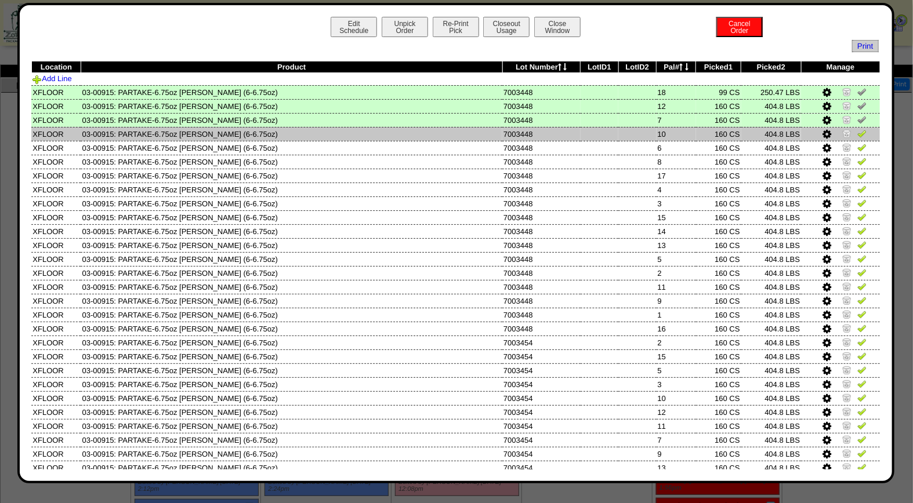
click at [857, 132] on img at bounding box center [861, 133] width 9 height 9
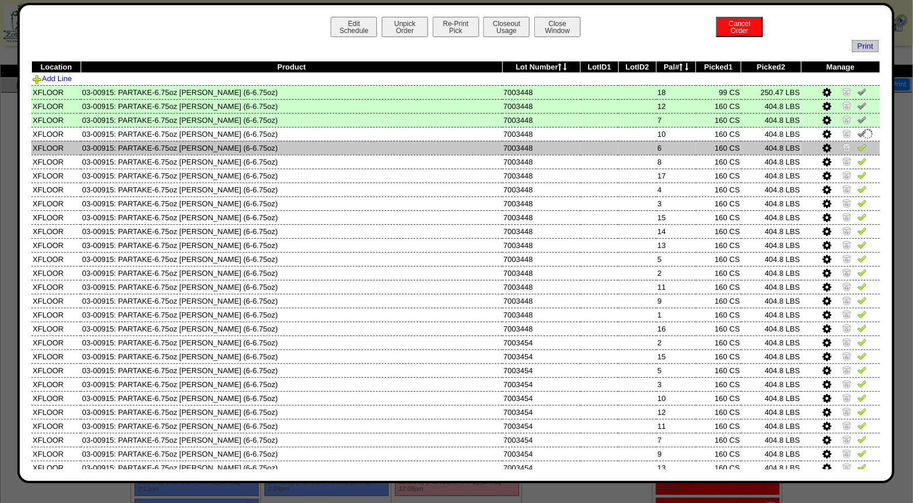
click at [857, 147] on img at bounding box center [861, 147] width 9 height 9
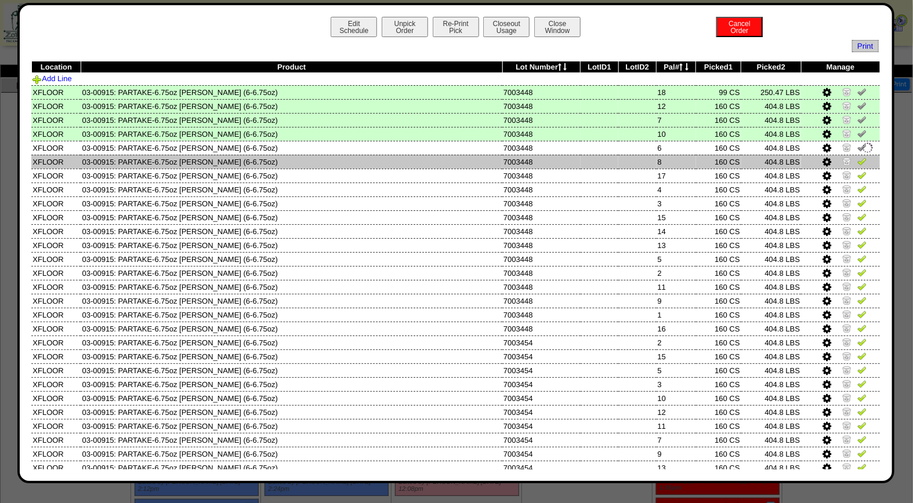
click at [857, 164] on img at bounding box center [861, 161] width 9 height 9
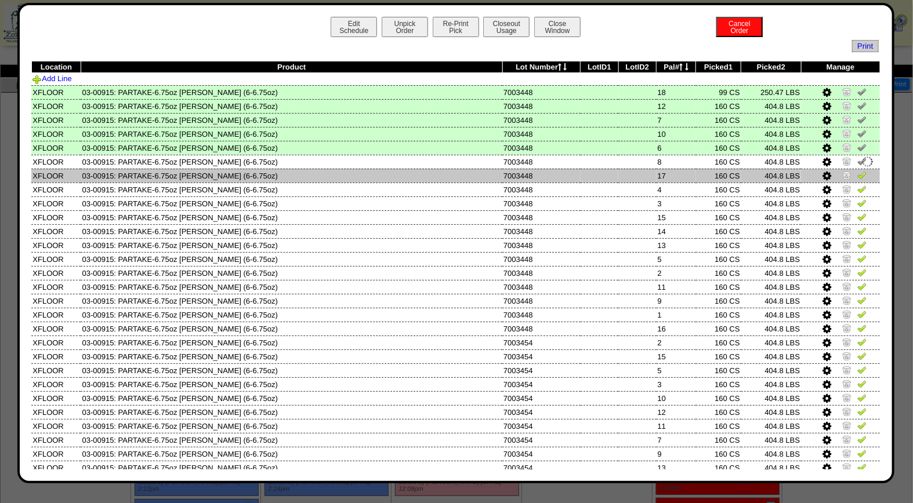
click at [857, 173] on img at bounding box center [861, 174] width 9 height 9
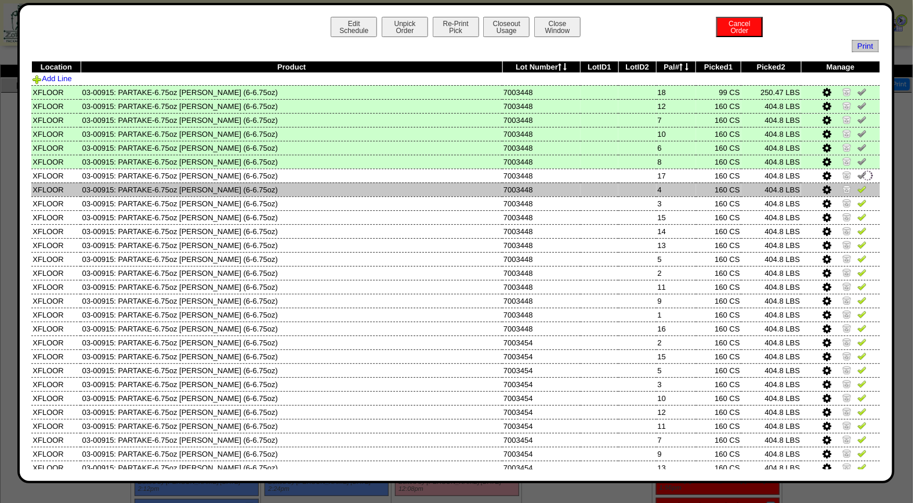
click at [857, 188] on img at bounding box center [861, 188] width 9 height 9
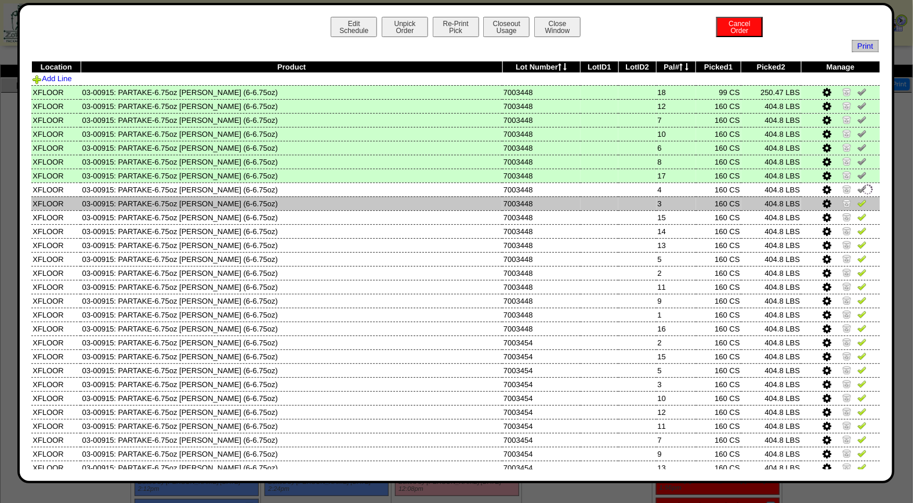
click at [857, 203] on img at bounding box center [861, 202] width 9 height 9
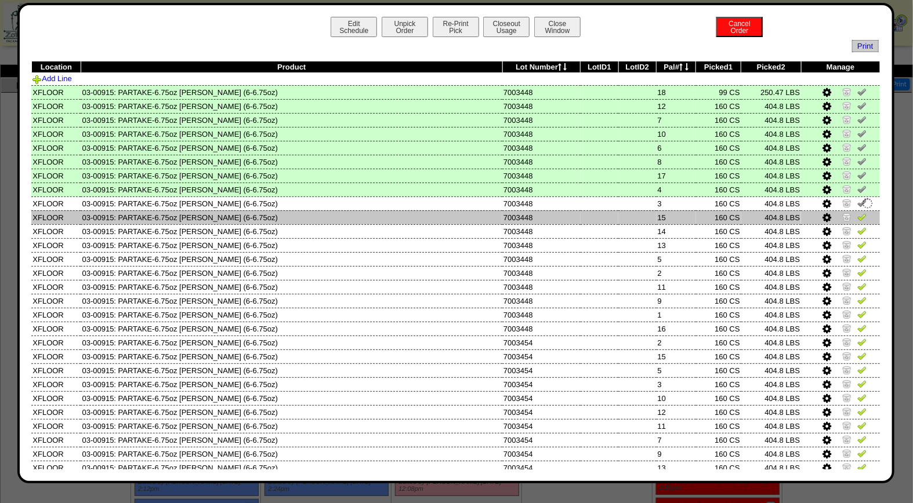
click at [857, 216] on img at bounding box center [861, 216] width 9 height 9
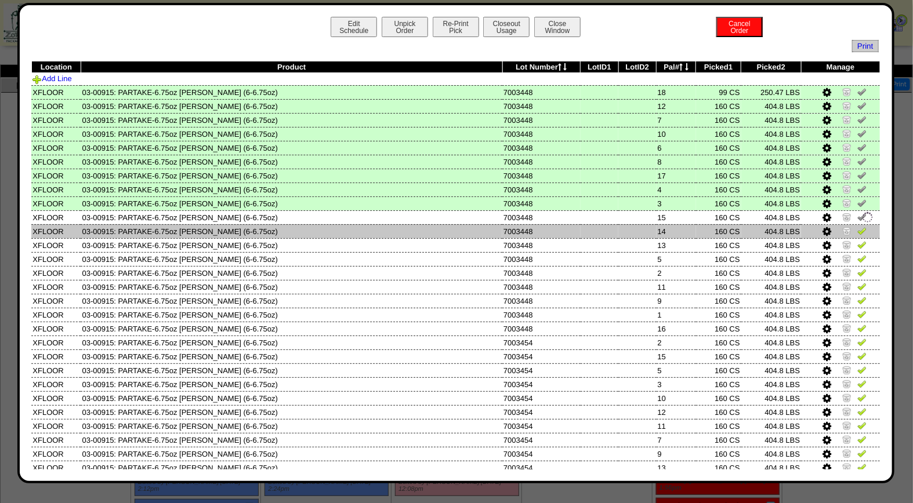
click at [857, 228] on img at bounding box center [861, 230] width 9 height 9
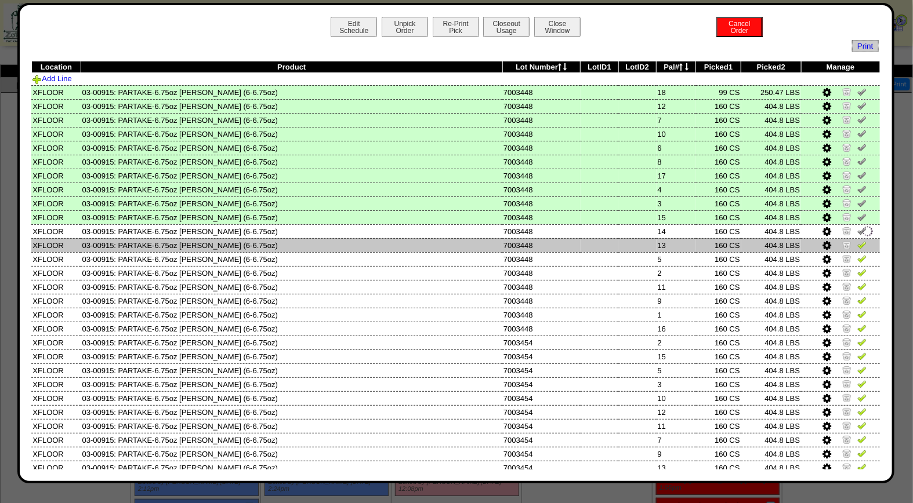
click at [857, 241] on img at bounding box center [861, 244] width 9 height 9
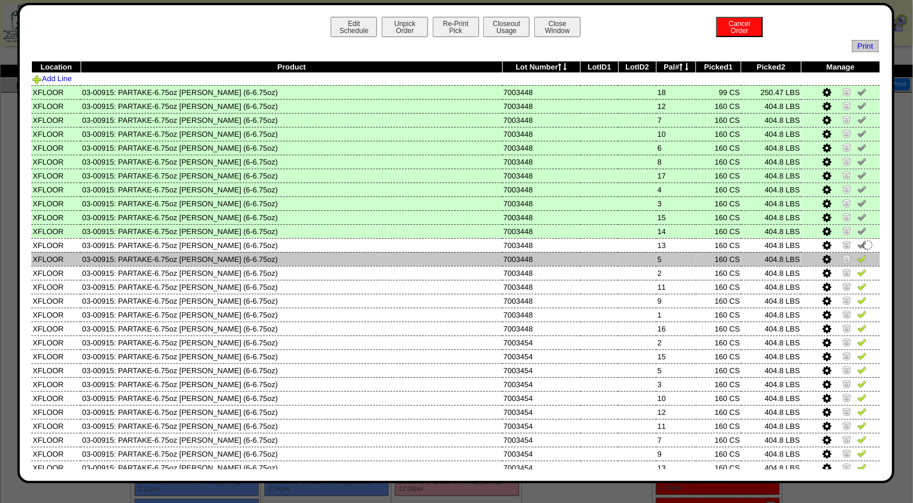
click at [857, 255] on img at bounding box center [861, 258] width 9 height 9
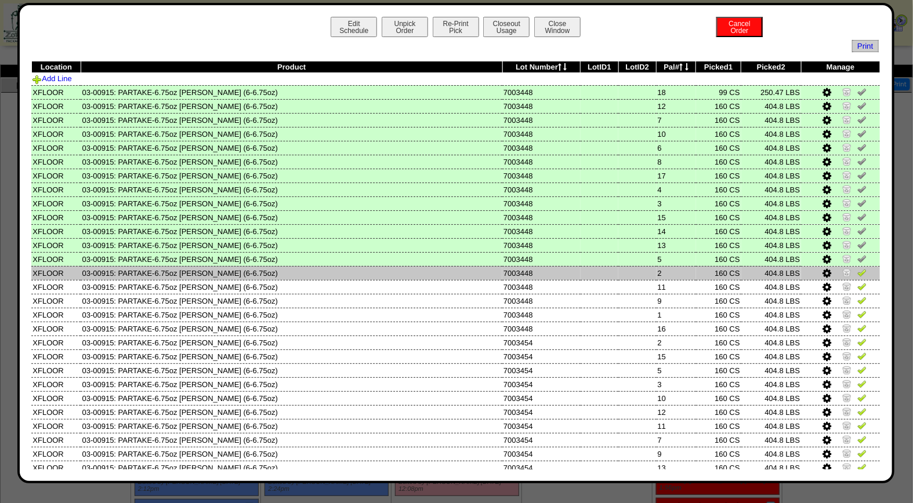
click at [857, 271] on img at bounding box center [861, 272] width 9 height 9
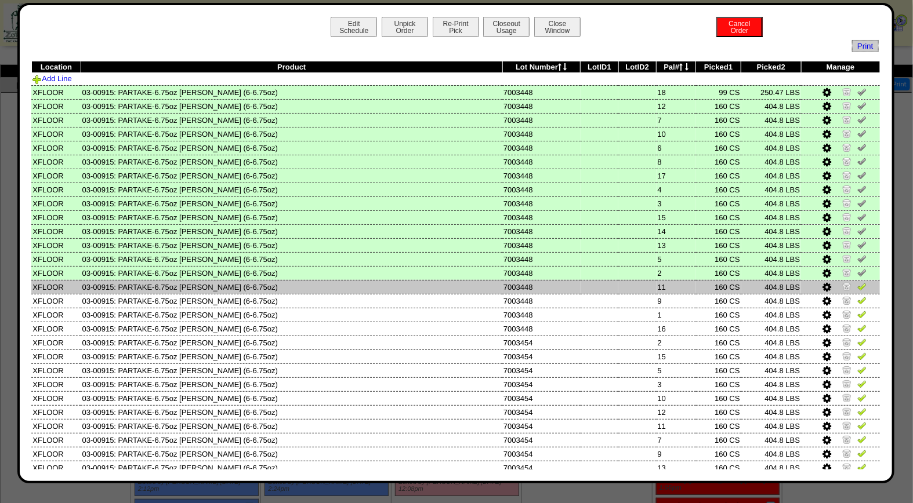
click at [857, 286] on img at bounding box center [861, 286] width 9 height 9
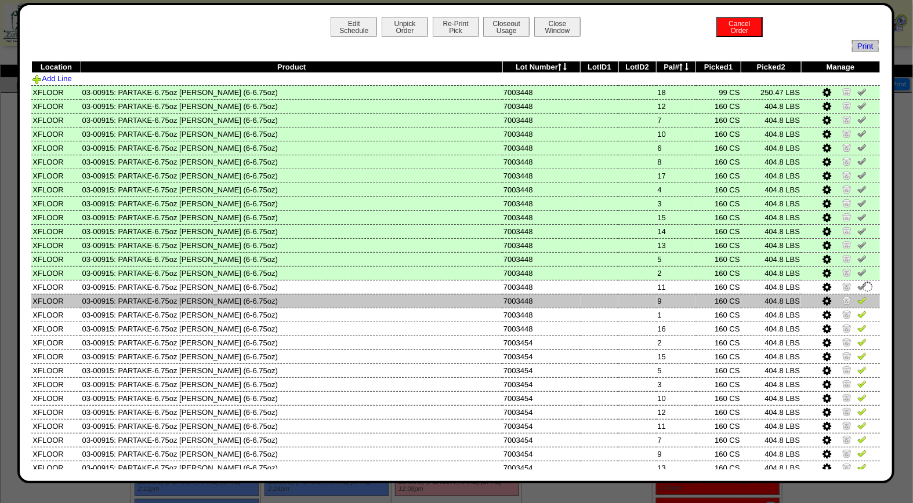
click at [857, 297] on img at bounding box center [861, 300] width 9 height 9
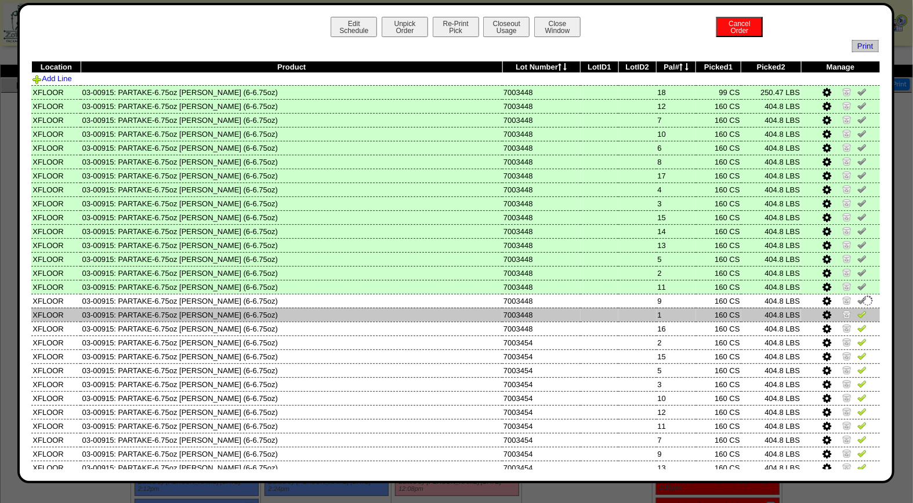
click at [857, 310] on img at bounding box center [861, 314] width 9 height 9
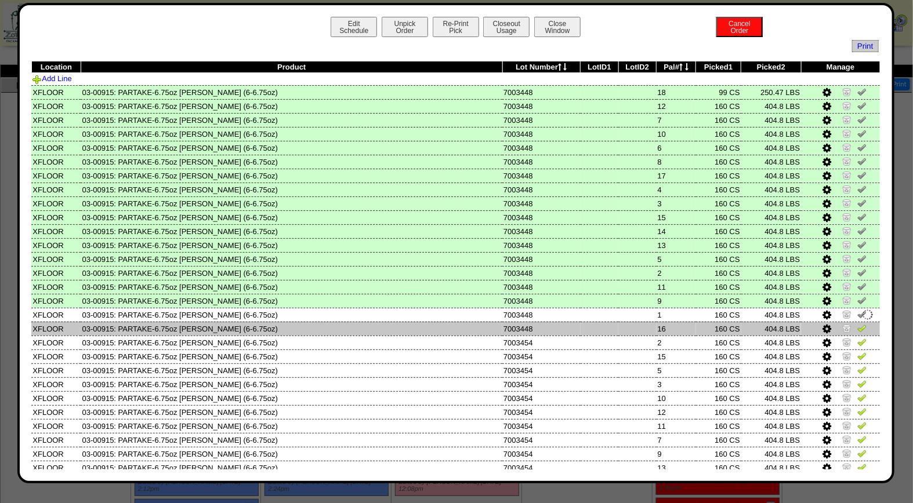
click at [857, 324] on img at bounding box center [861, 328] width 9 height 9
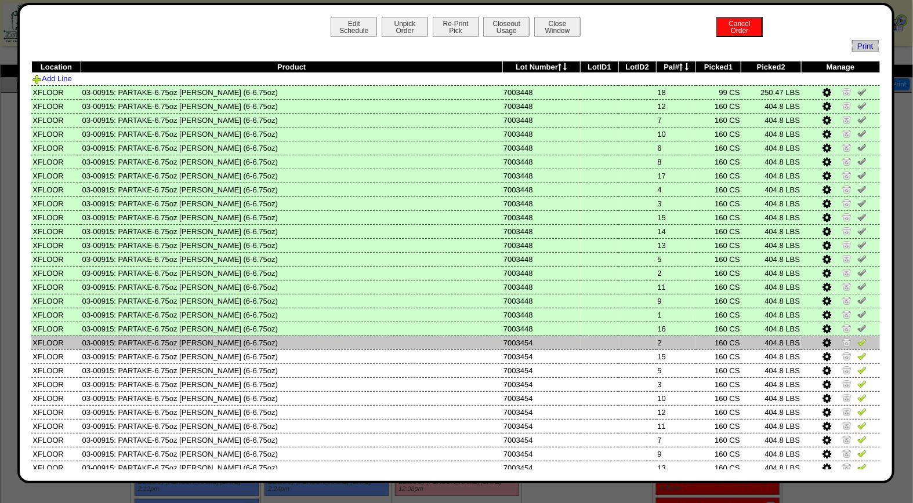
click at [857, 337] on img at bounding box center [861, 341] width 9 height 9
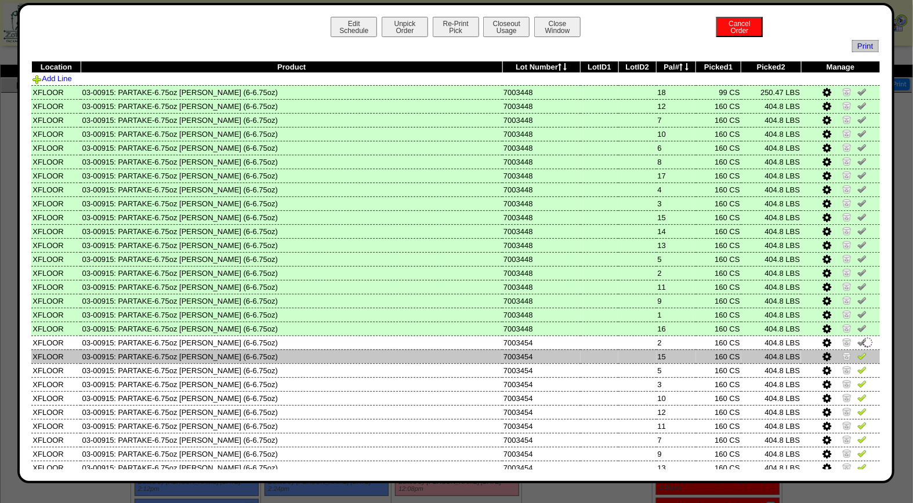
click at [857, 351] on img at bounding box center [861, 355] width 9 height 9
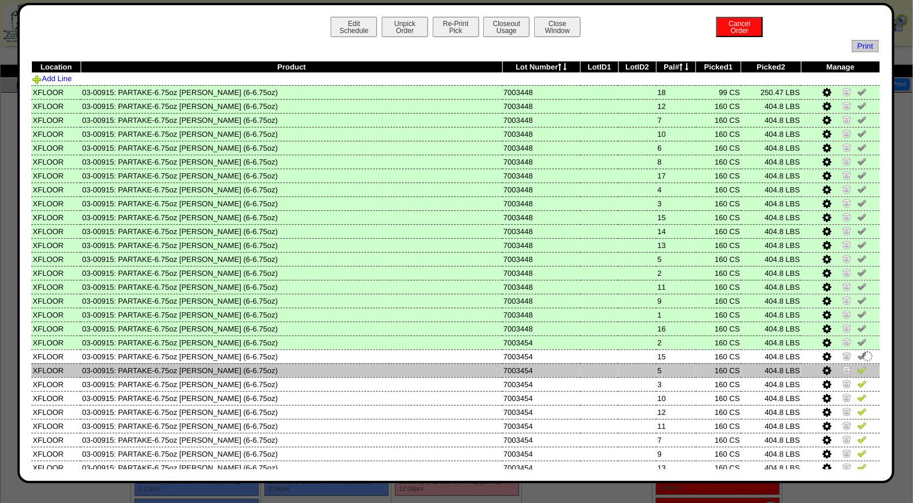
click at [857, 367] on img at bounding box center [861, 369] width 9 height 9
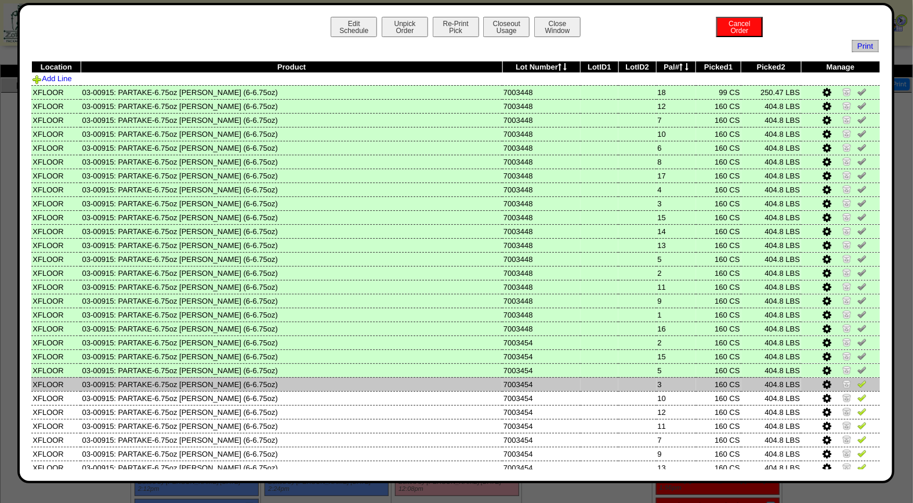
click at [857, 380] on img at bounding box center [861, 383] width 9 height 9
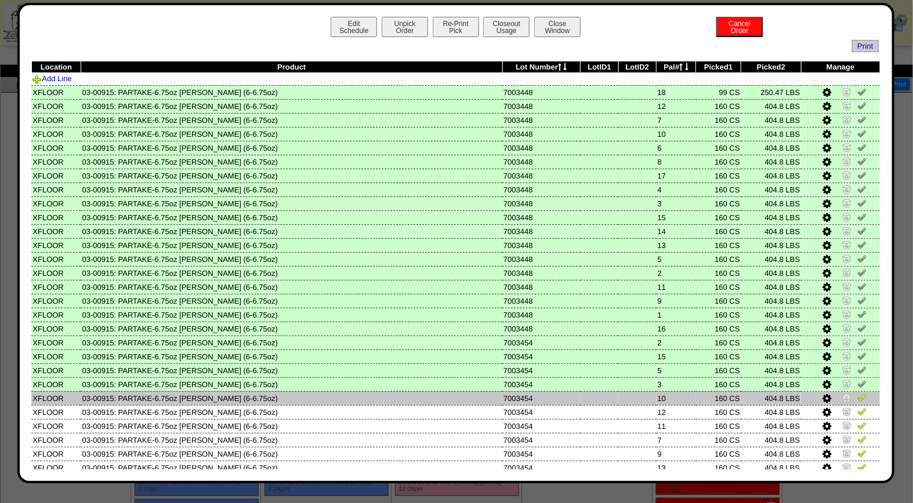
click at [857, 393] on img at bounding box center [861, 397] width 9 height 9
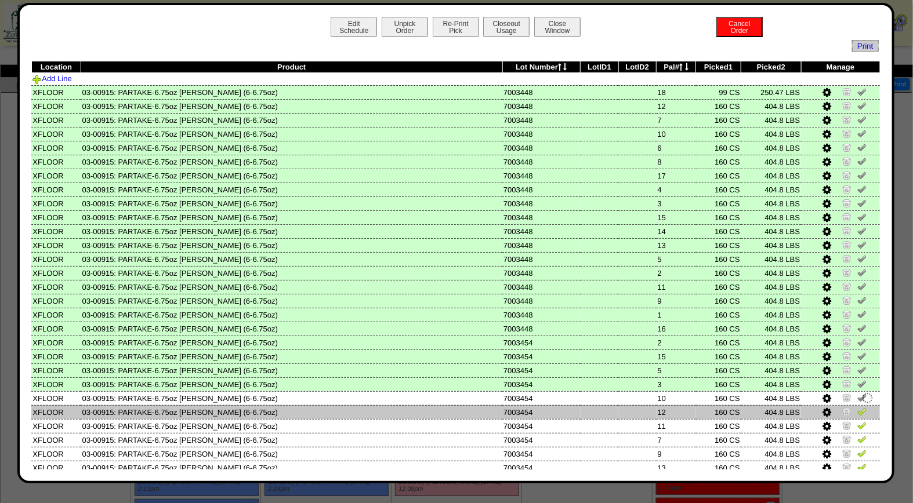
click at [857, 410] on img at bounding box center [861, 411] width 9 height 9
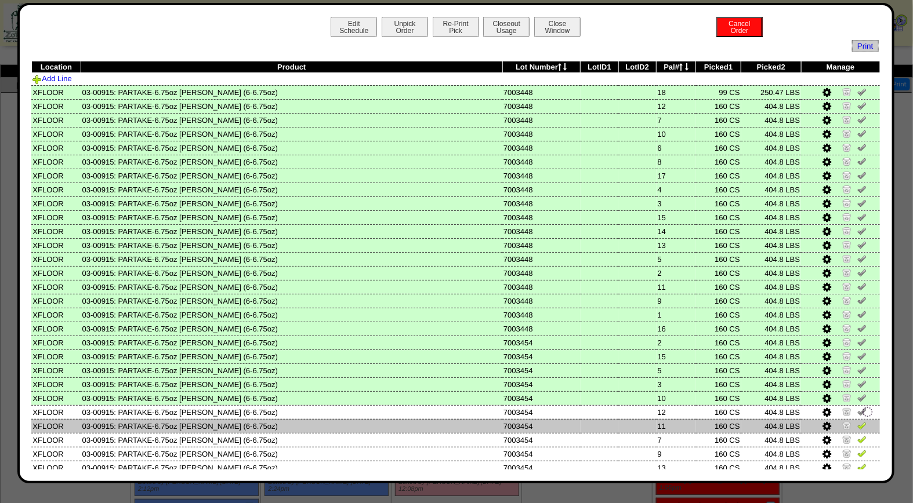
click at [857, 421] on img at bounding box center [861, 425] width 9 height 9
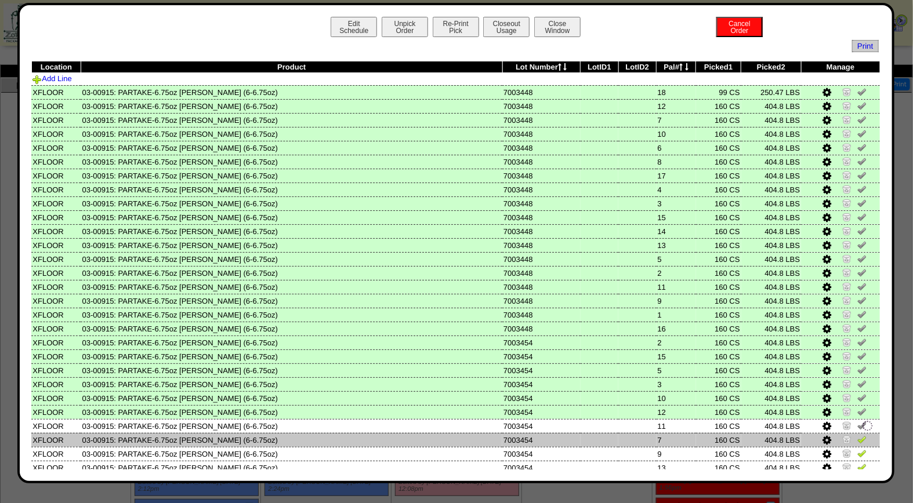
click at [857, 435] on img at bounding box center [861, 439] width 9 height 9
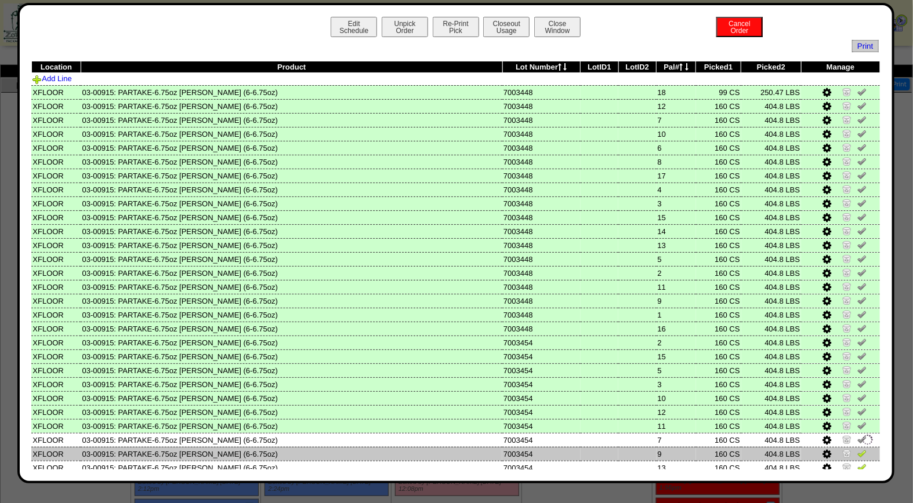
click at [857, 449] on img at bounding box center [861, 453] width 9 height 9
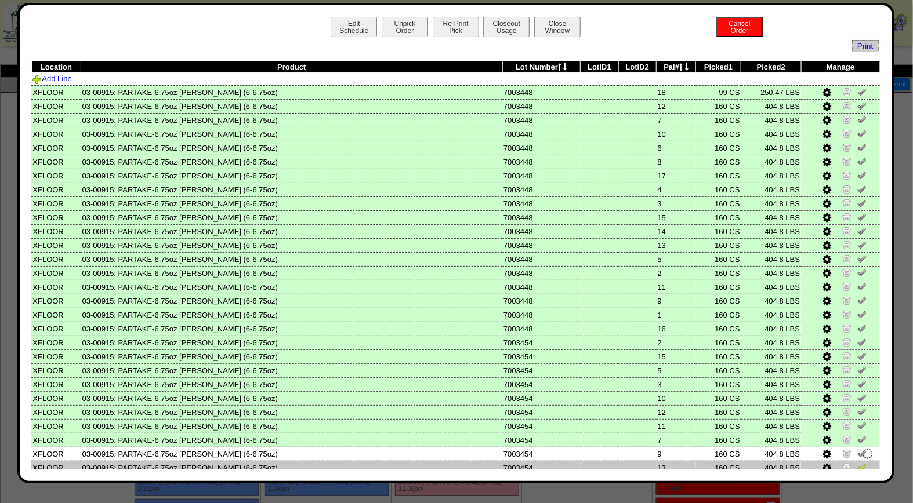
click at [857, 463] on img at bounding box center [861, 467] width 9 height 9
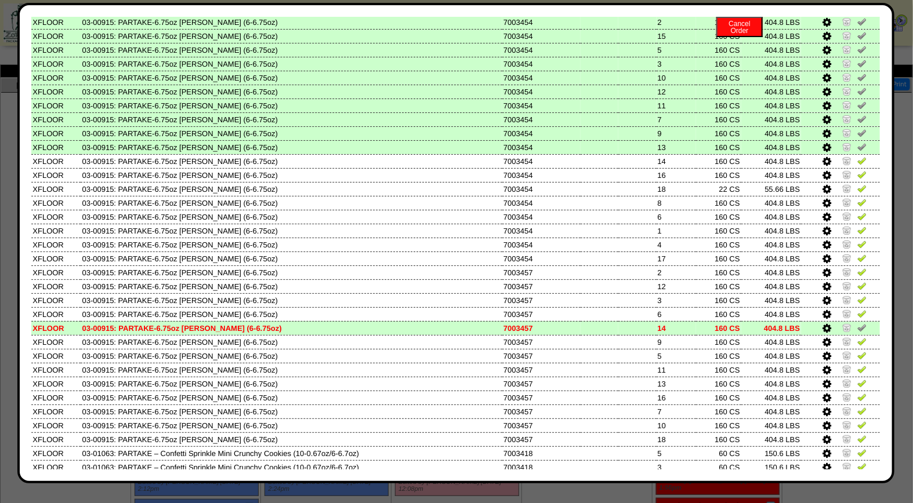
scroll to position [387, 0]
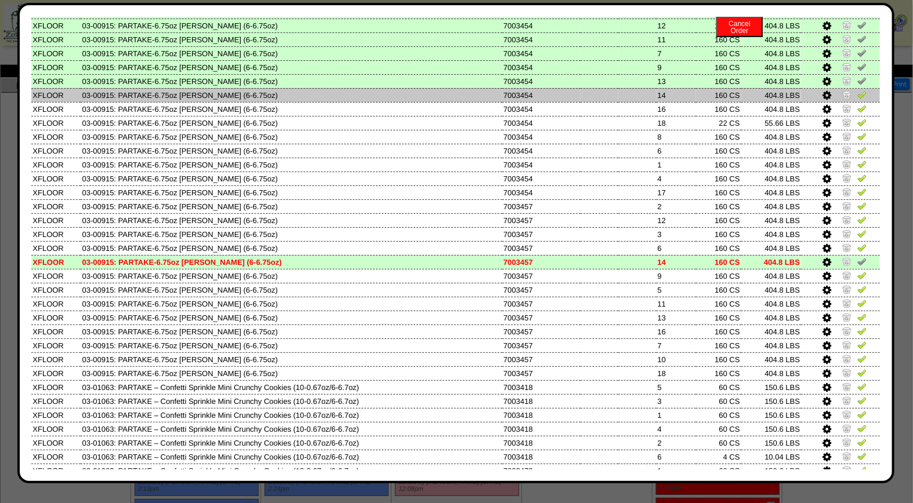
click at [857, 91] on img at bounding box center [861, 94] width 9 height 9
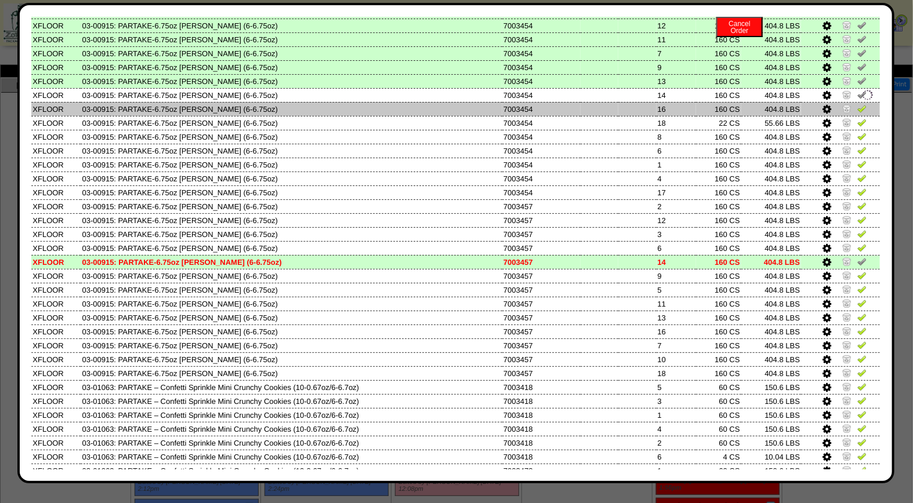
click at [857, 104] on img at bounding box center [861, 108] width 9 height 9
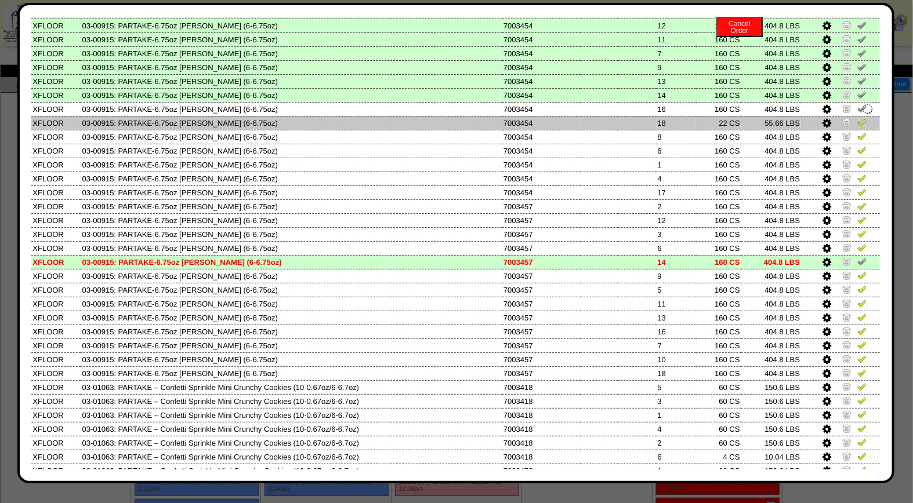
click at [857, 118] on img at bounding box center [861, 122] width 9 height 9
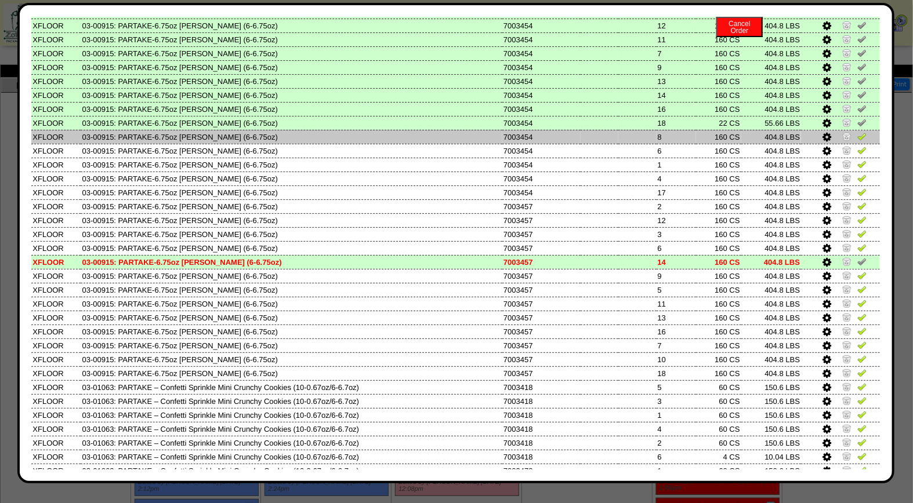
click at [857, 132] on img at bounding box center [861, 136] width 9 height 9
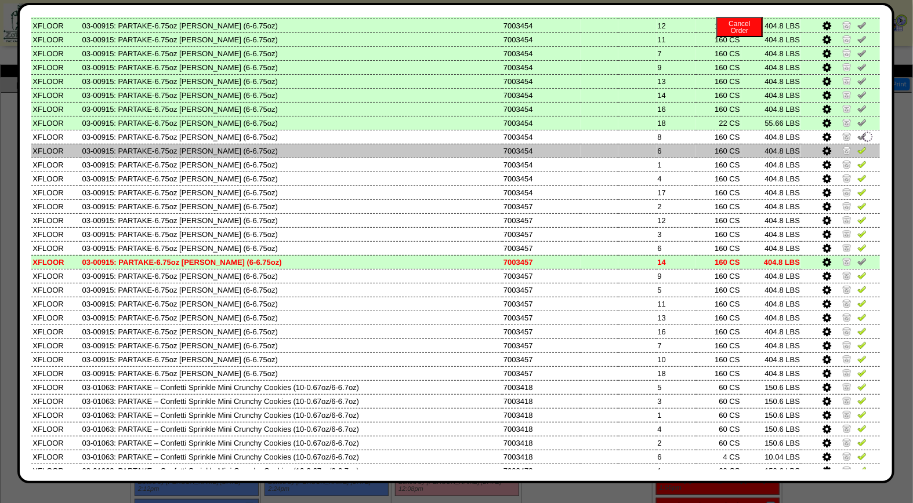
click at [857, 146] on img at bounding box center [861, 150] width 9 height 9
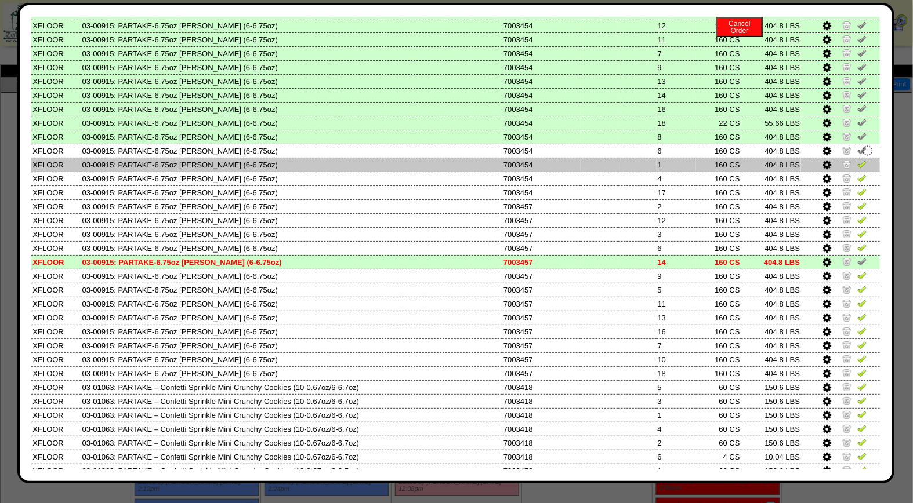
click at [857, 159] on img at bounding box center [861, 163] width 9 height 9
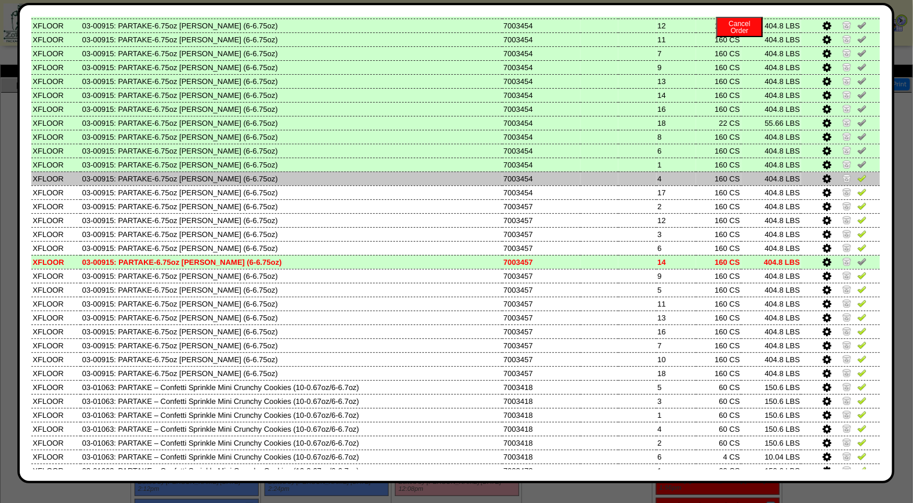
click at [857, 173] on img at bounding box center [861, 177] width 9 height 9
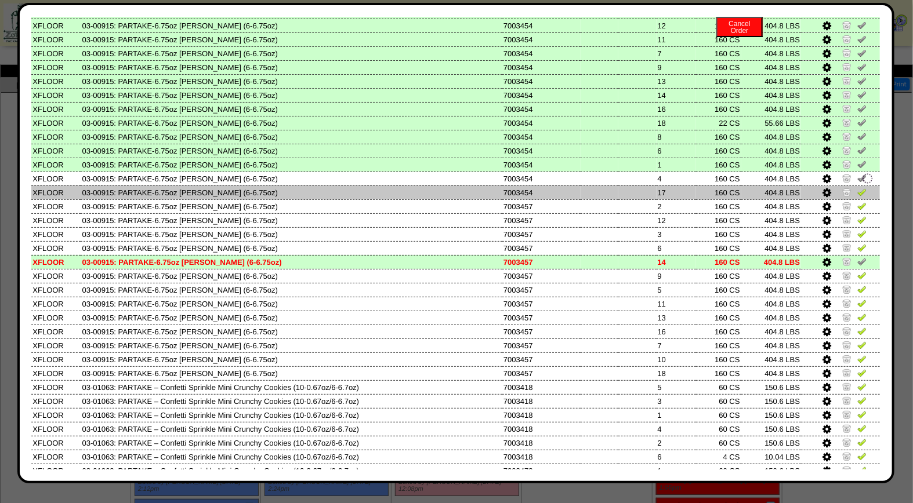
click at [857, 187] on img at bounding box center [861, 191] width 9 height 9
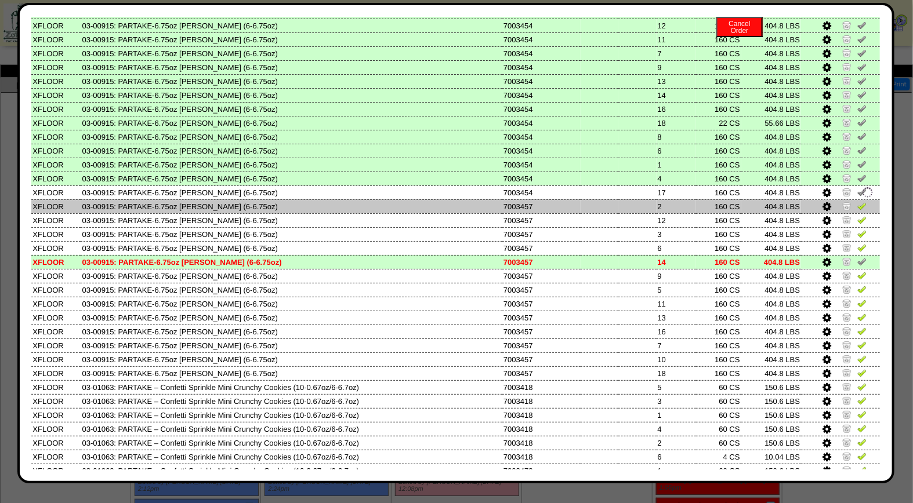
click at [857, 201] on img at bounding box center [861, 205] width 9 height 9
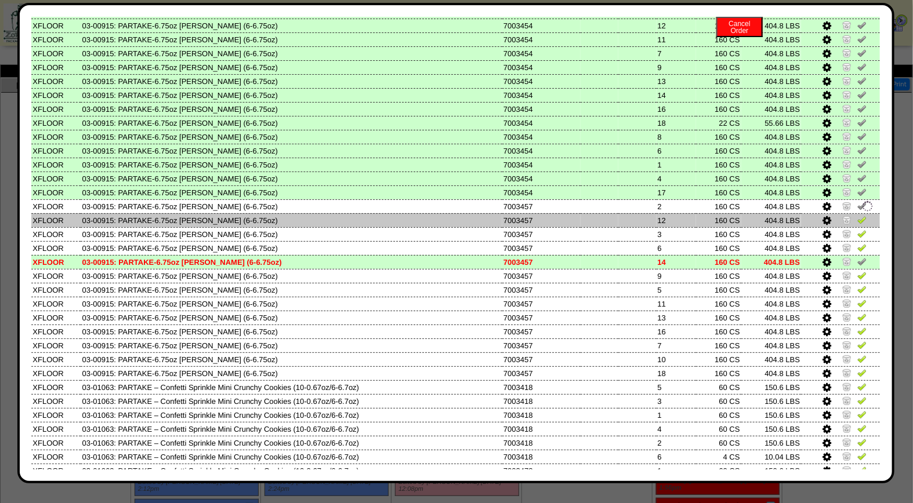
click at [857, 215] on img at bounding box center [861, 219] width 9 height 9
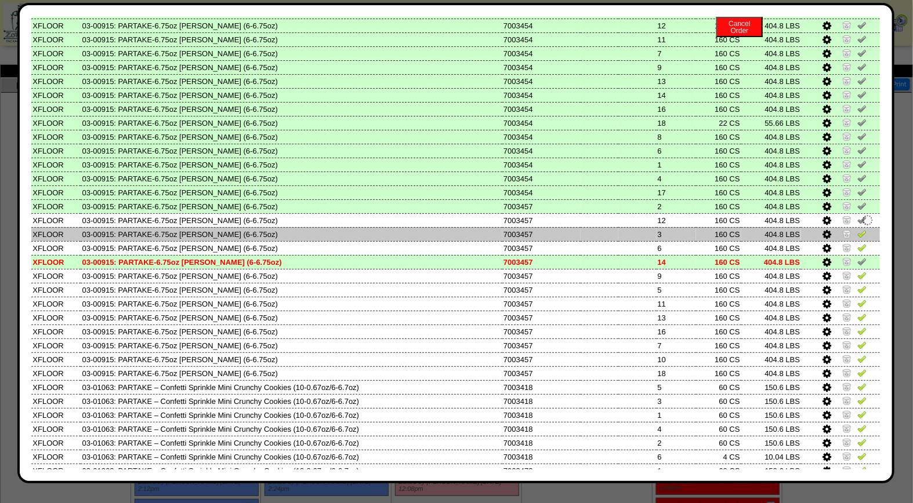
click at [857, 229] on img at bounding box center [861, 233] width 9 height 9
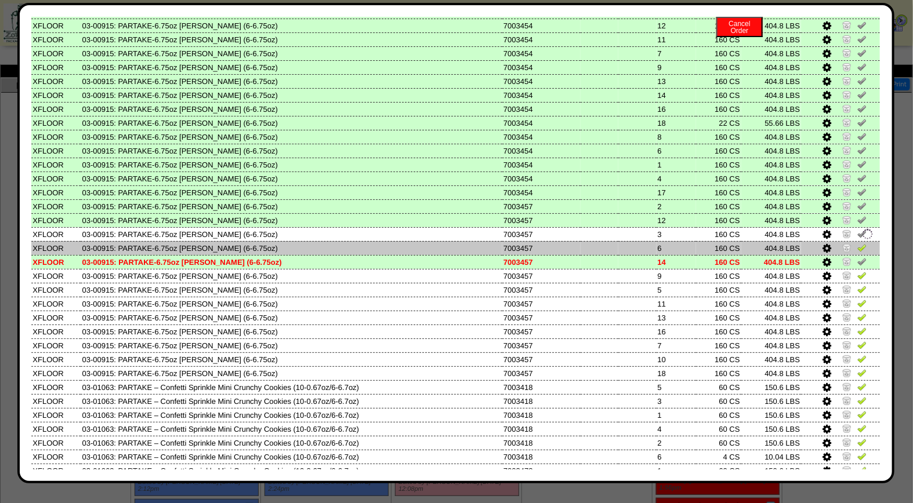
click at [857, 243] on img at bounding box center [861, 247] width 9 height 9
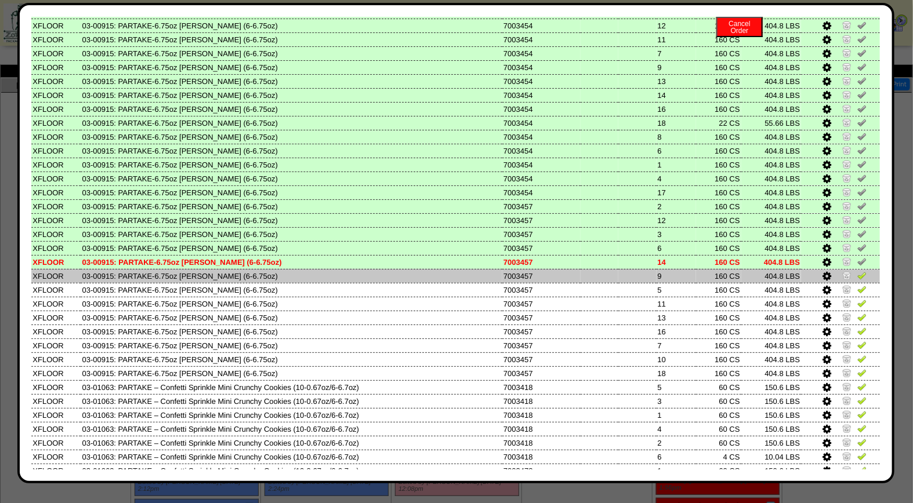
click at [857, 271] on img at bounding box center [861, 275] width 9 height 9
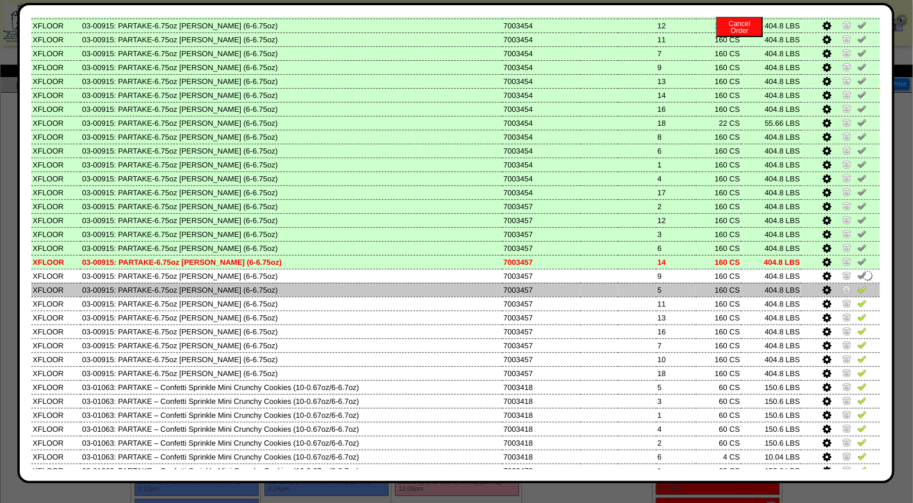
click at [857, 285] on img at bounding box center [861, 289] width 9 height 9
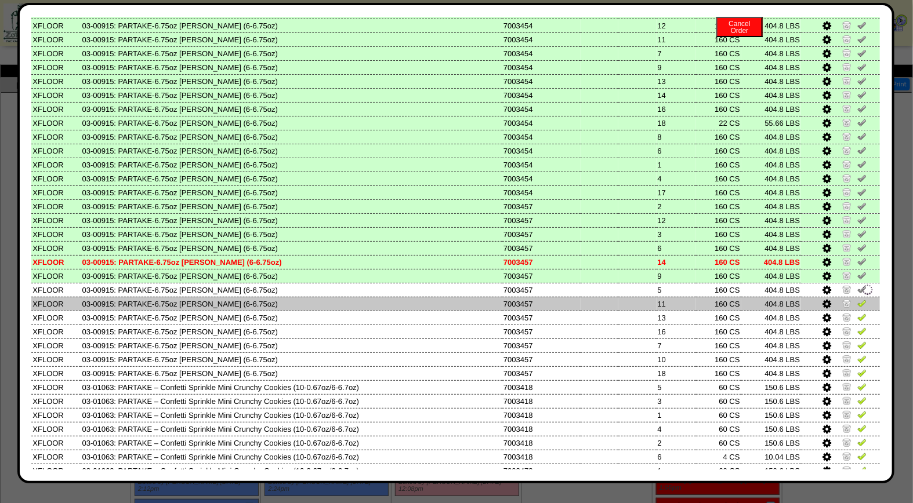
click at [857, 299] on img at bounding box center [861, 303] width 9 height 9
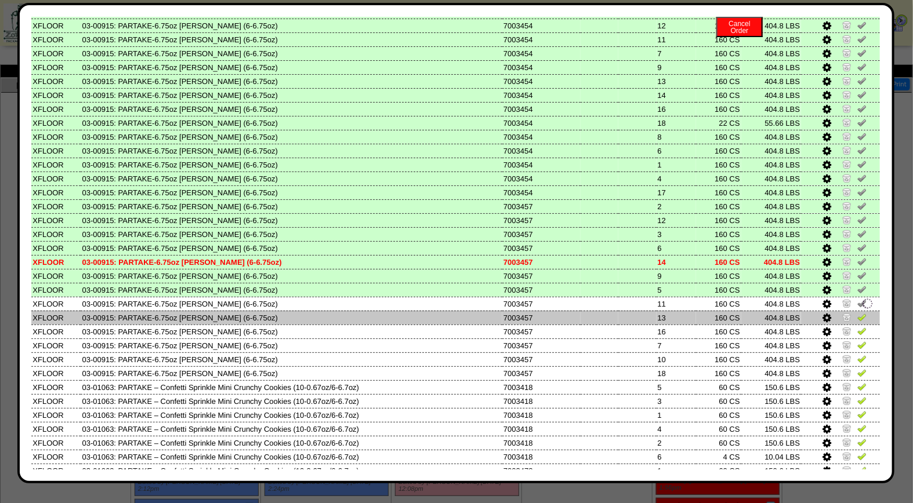
click at [857, 313] on img at bounding box center [861, 317] width 9 height 9
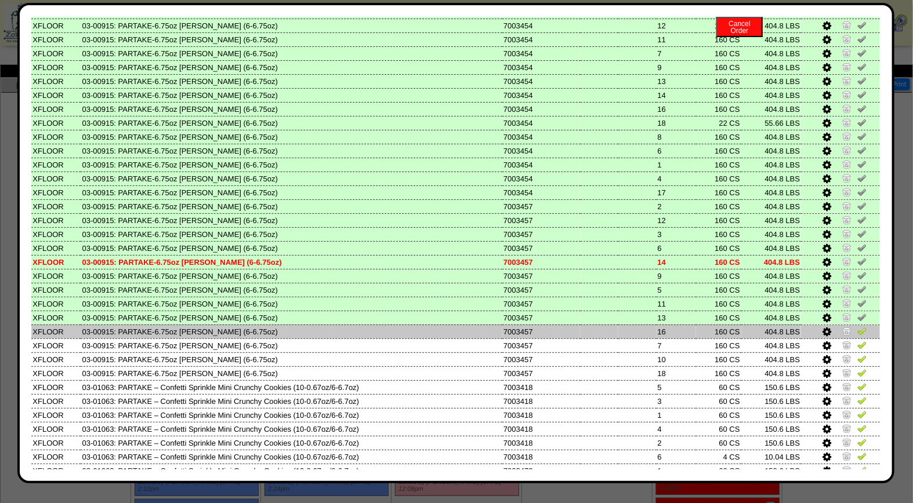
click at [857, 326] on img at bounding box center [861, 330] width 9 height 9
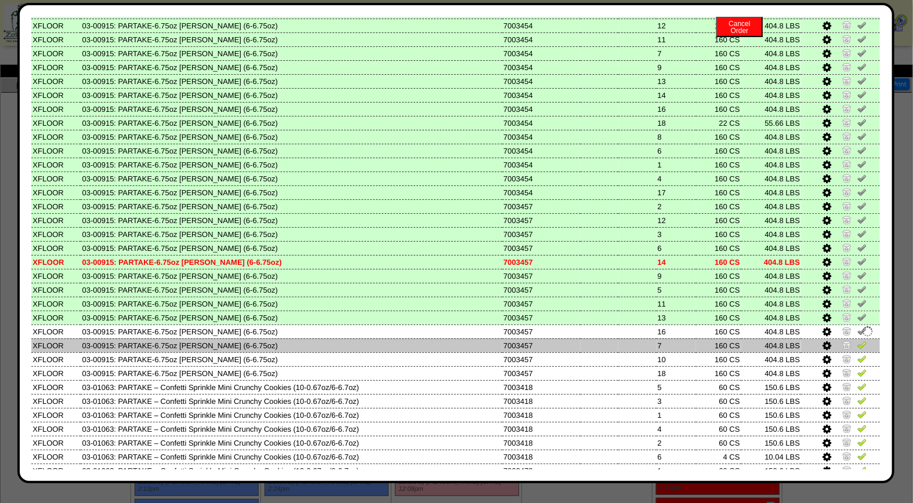
click at [857, 340] on img at bounding box center [861, 344] width 9 height 9
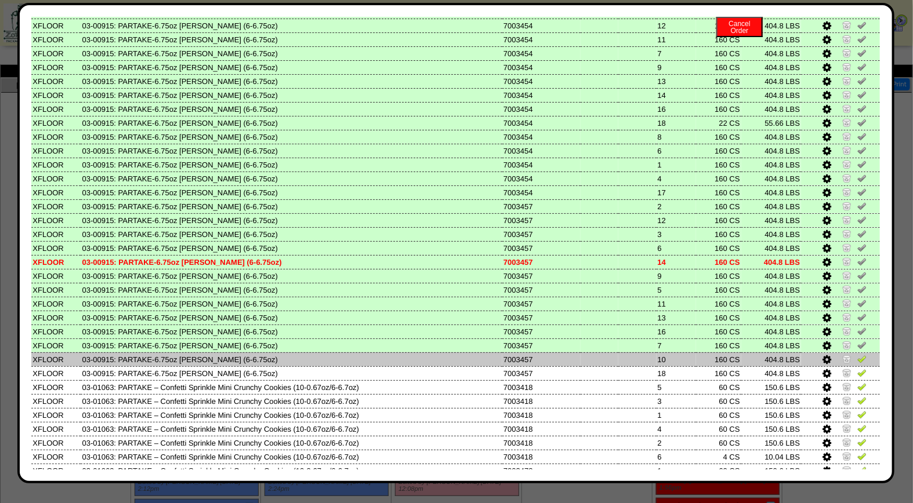
click at [857, 354] on img at bounding box center [861, 358] width 9 height 9
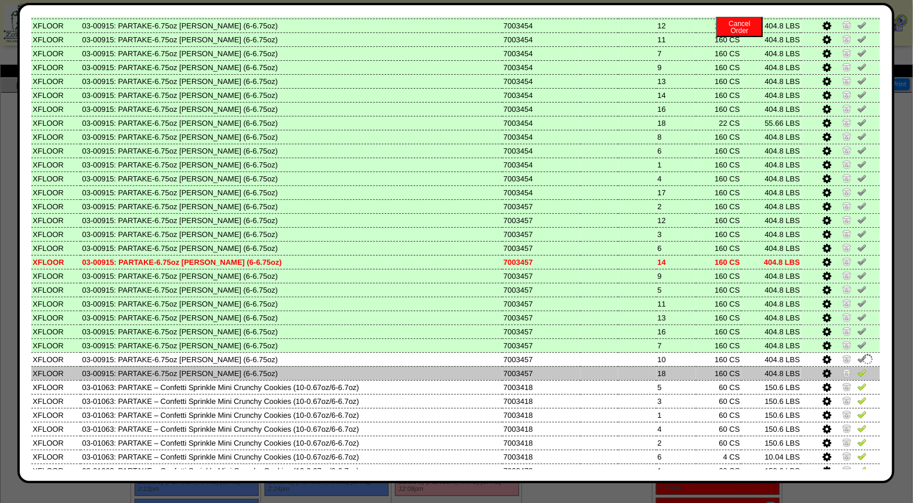
click at [857, 368] on img at bounding box center [861, 372] width 9 height 9
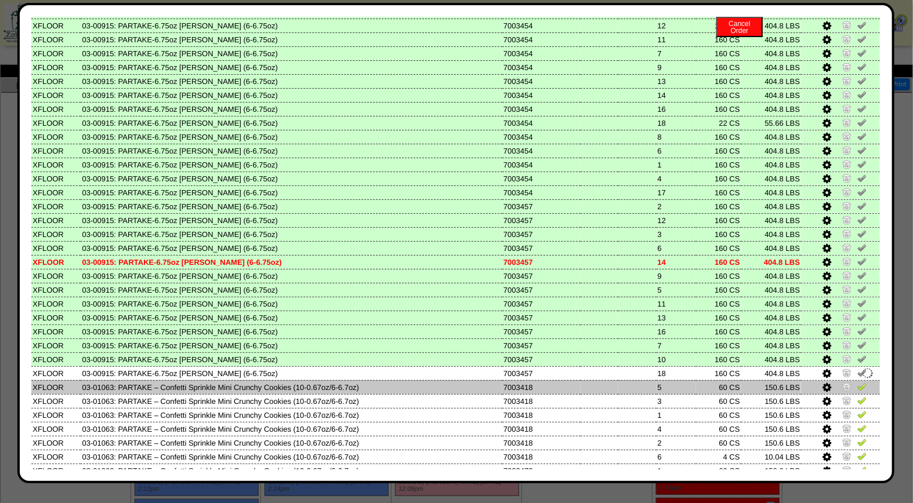
click at [857, 382] on img at bounding box center [861, 386] width 9 height 9
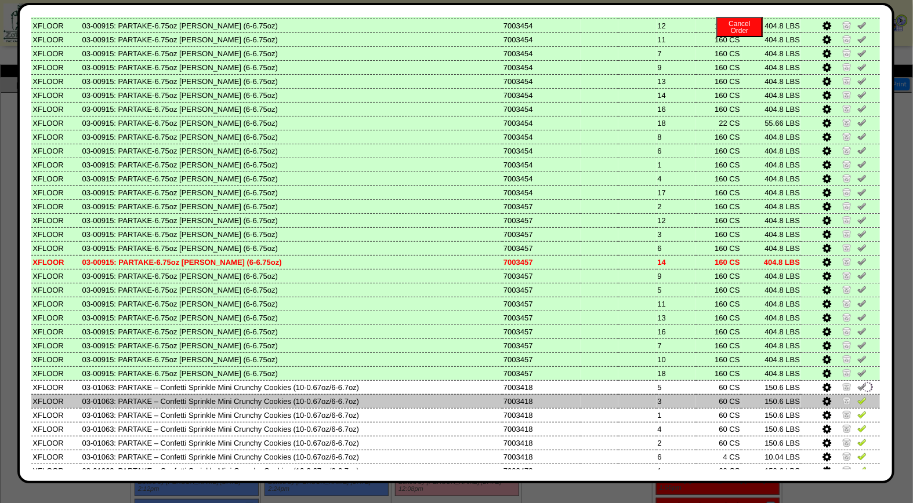
click at [857, 396] on img at bounding box center [861, 400] width 9 height 9
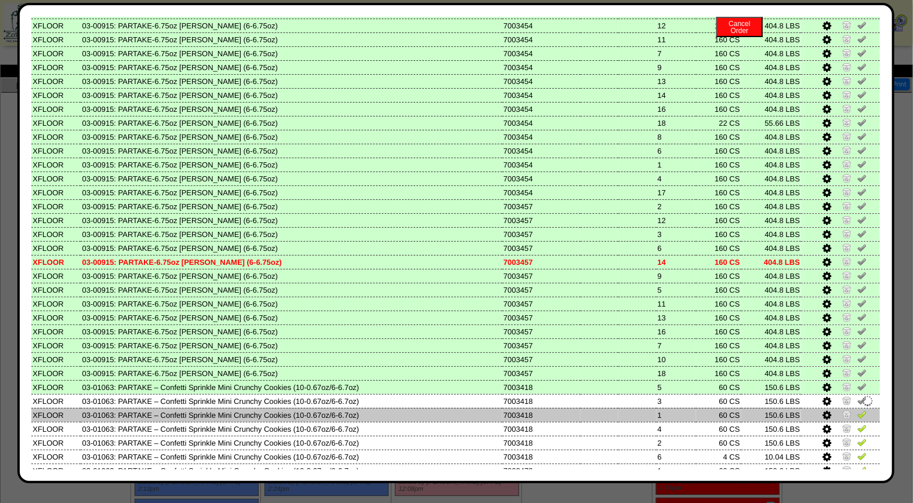
click at [857, 410] on img at bounding box center [861, 414] width 9 height 9
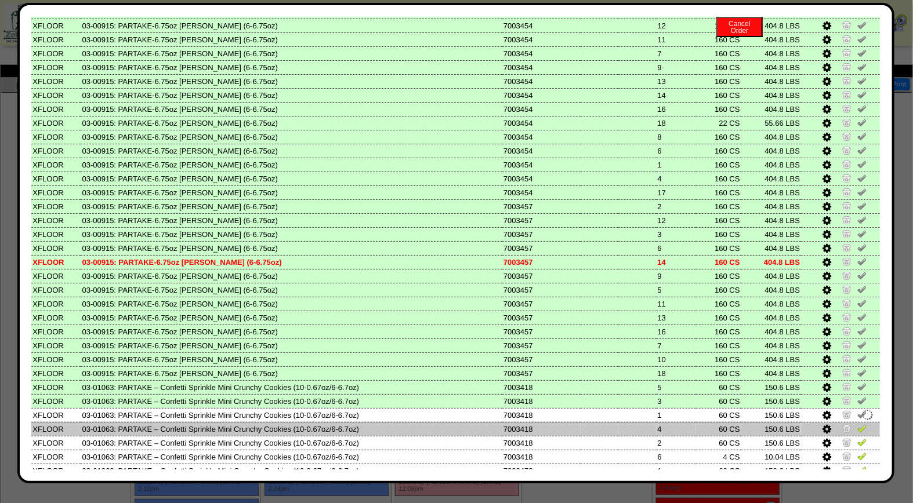
click at [857, 424] on img at bounding box center [861, 428] width 9 height 9
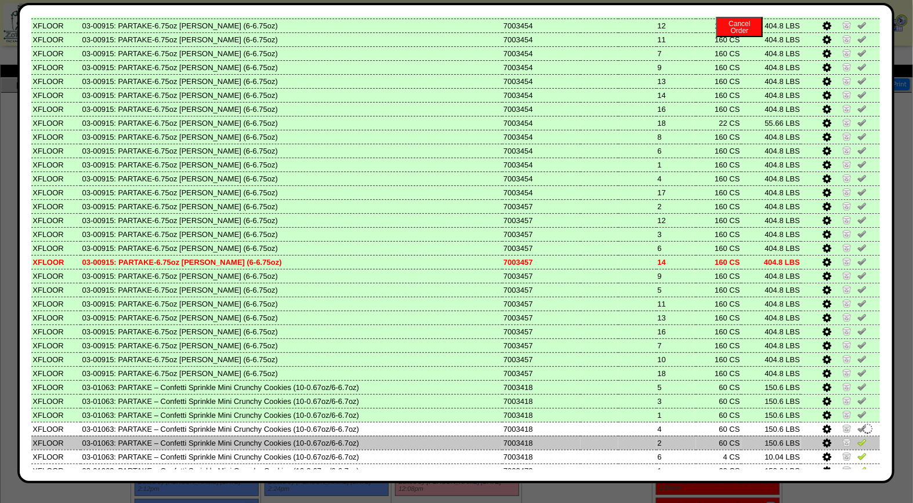
click at [857, 438] on img at bounding box center [861, 442] width 9 height 9
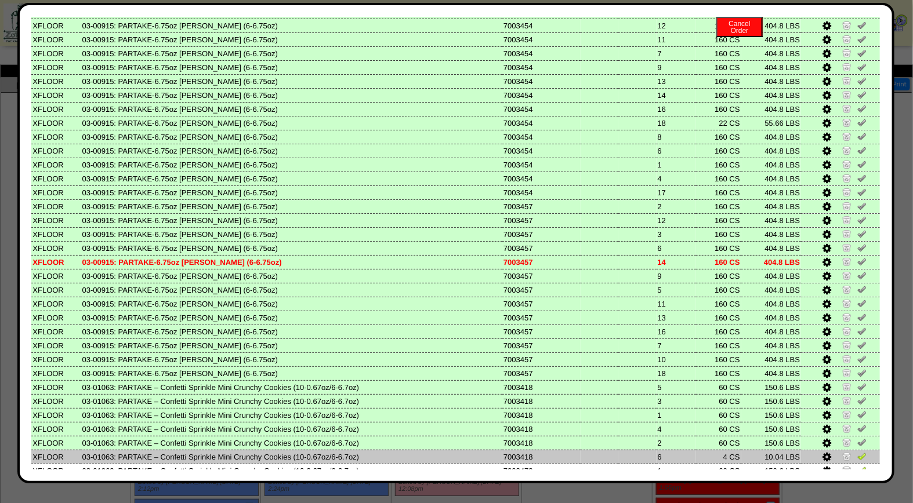
click at [857, 452] on img at bounding box center [861, 456] width 9 height 9
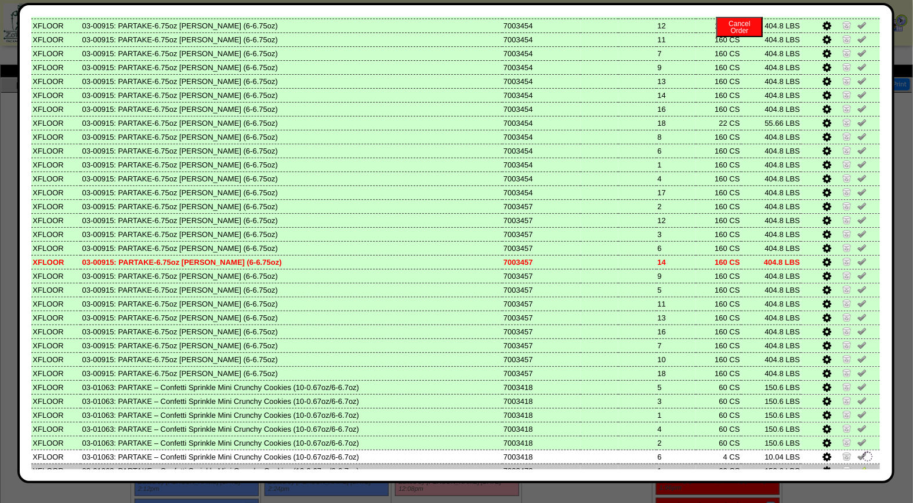
click at [857, 466] on img at bounding box center [861, 470] width 9 height 9
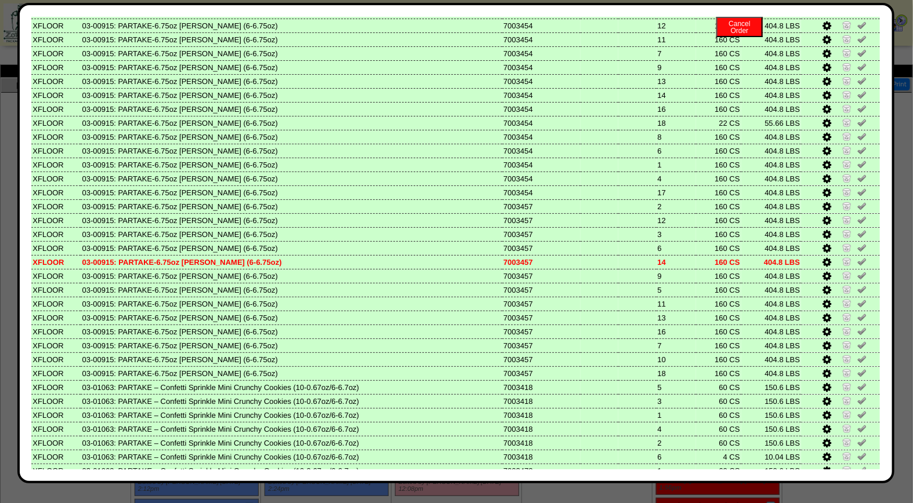
scroll to position [438, 0]
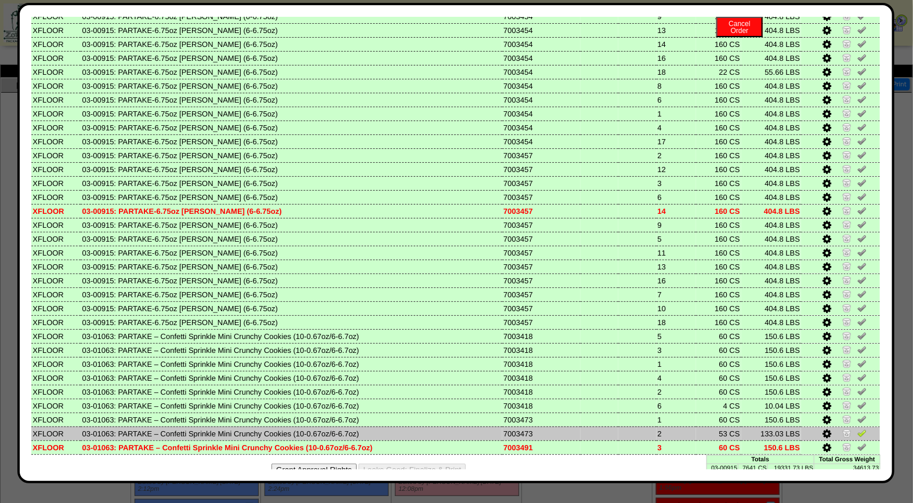
click at [857, 428] on img at bounding box center [861, 432] width 9 height 9
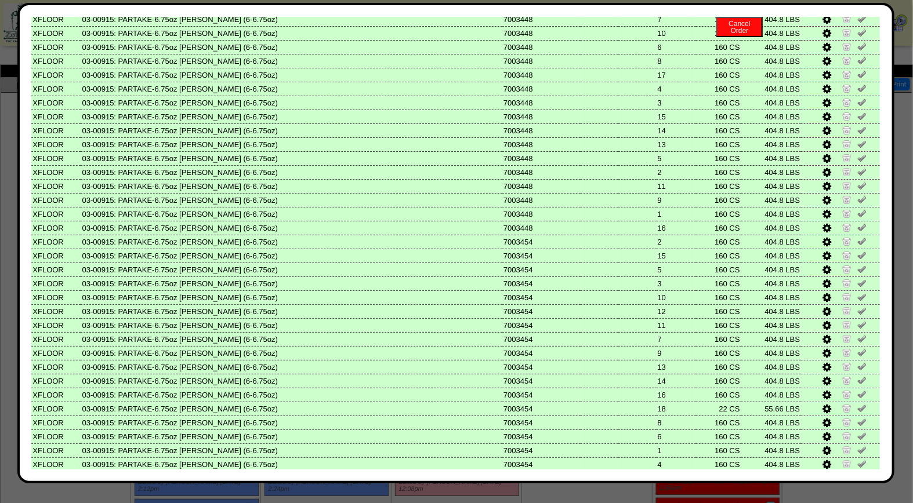
scroll to position [0, 0]
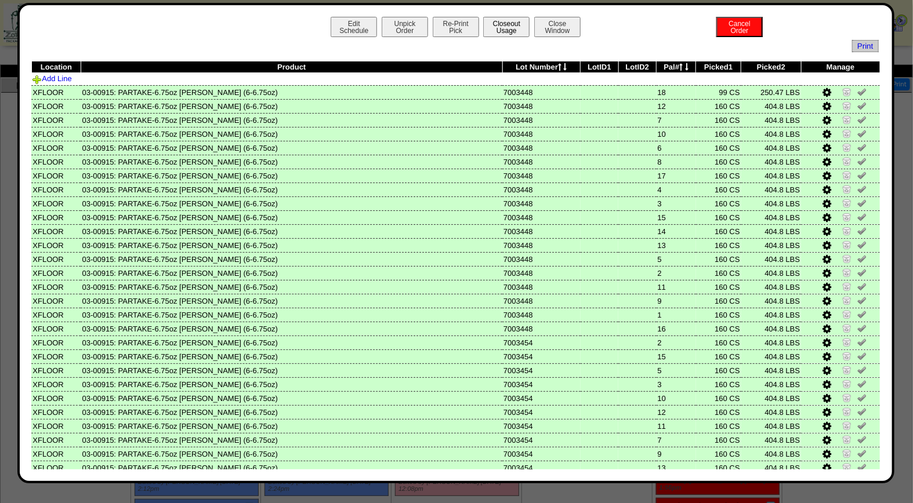
click at [513, 24] on button "Closeout Usage" at bounding box center [506, 27] width 46 height 20
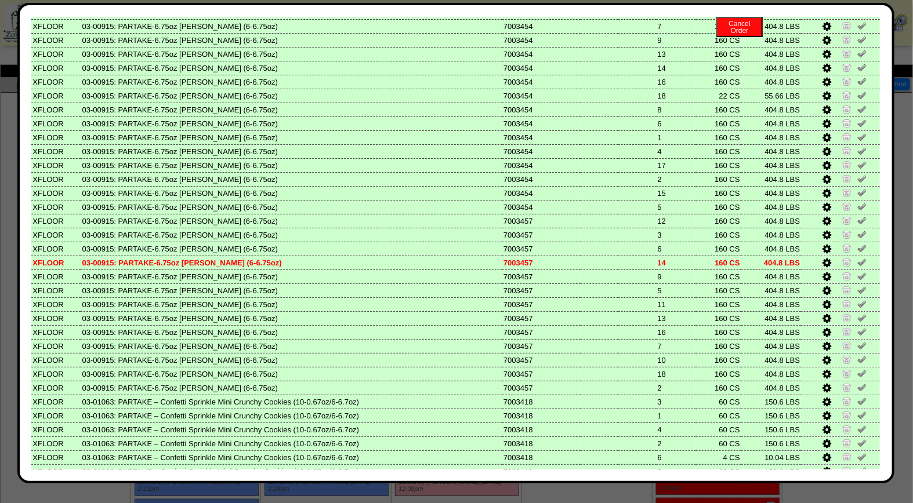
scroll to position [438, 0]
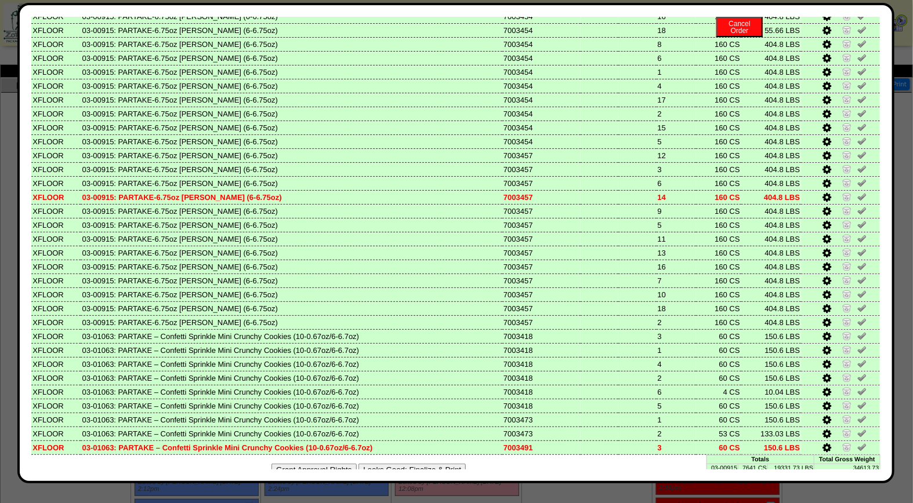
click at [410, 464] on button "Looks Good: Finalize & Print" at bounding box center [411, 470] width 107 height 12
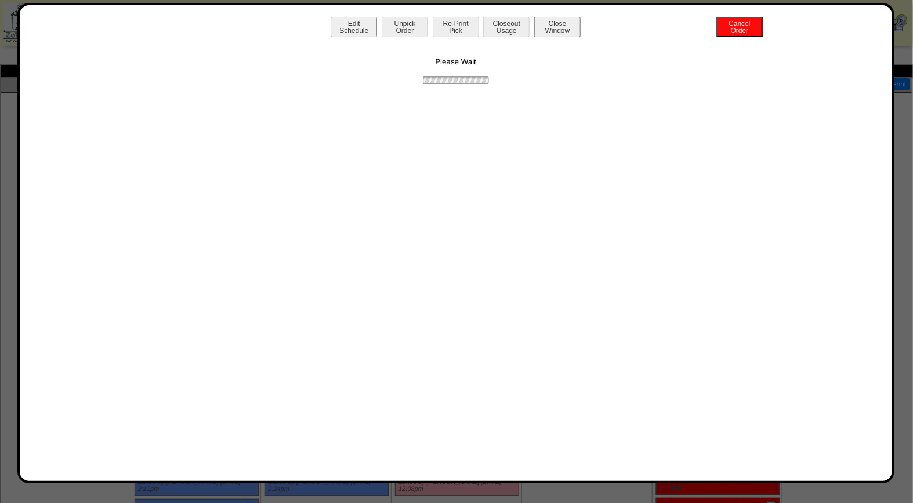
scroll to position [0, 0]
click at [462, 20] on button "Print BOL" at bounding box center [456, 27] width 46 height 20
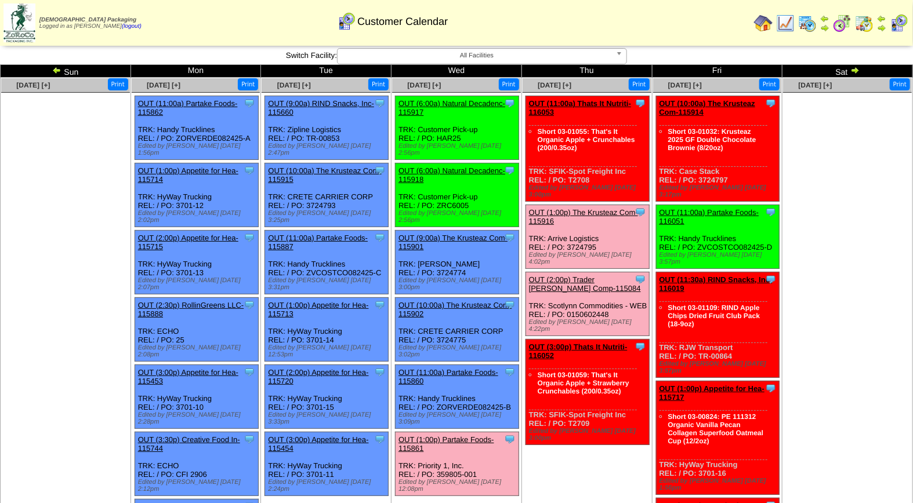
click at [591, 275] on link "OUT (2:00p) Trader [PERSON_NAME] Comp-115084" at bounding box center [585, 283] width 112 height 17
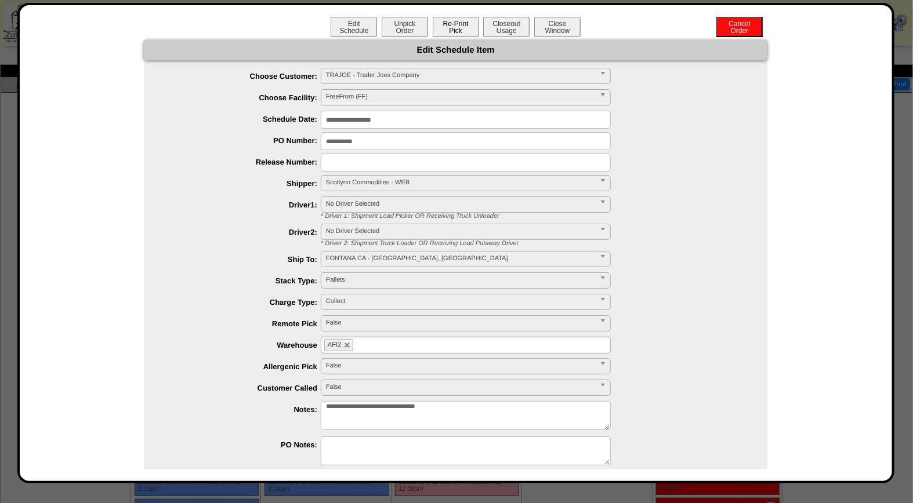
click at [456, 28] on button "Re-Print Pick" at bounding box center [456, 27] width 46 height 20
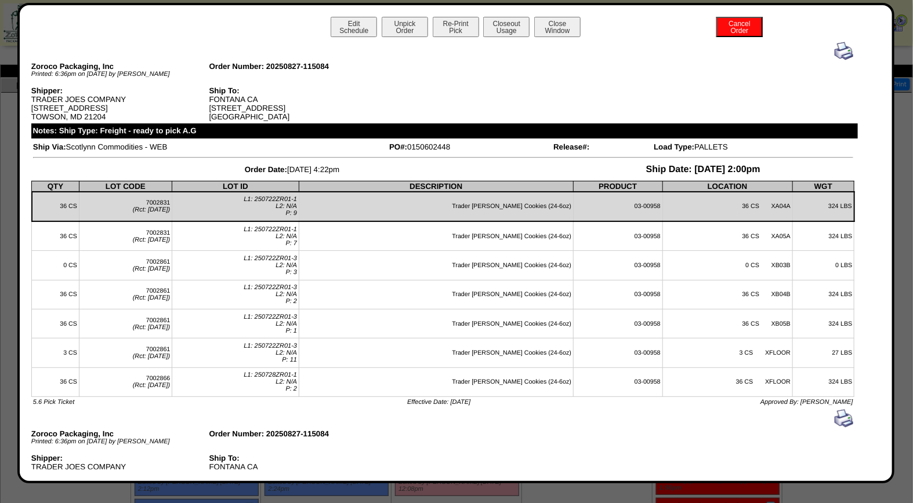
click at [834, 50] on img at bounding box center [843, 51] width 19 height 19
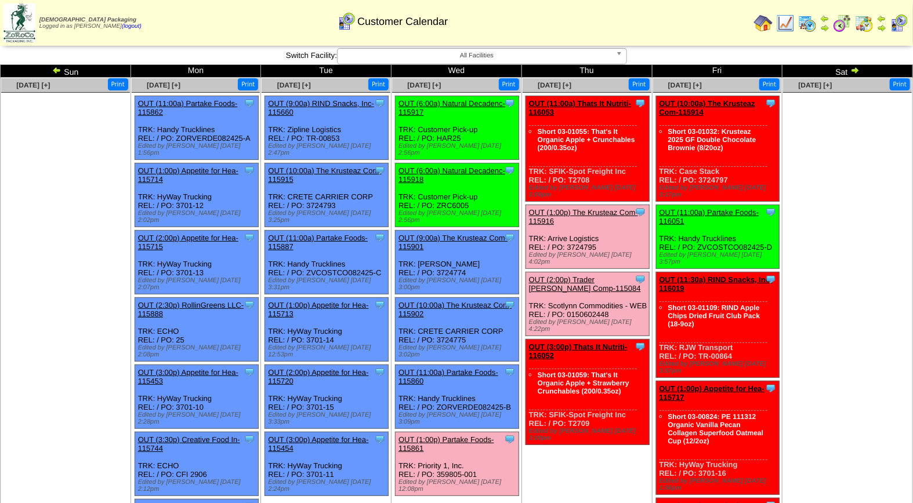
click at [590, 208] on link "OUT (1:00p) The Krusteaz Com-115916" at bounding box center [583, 216] width 109 height 17
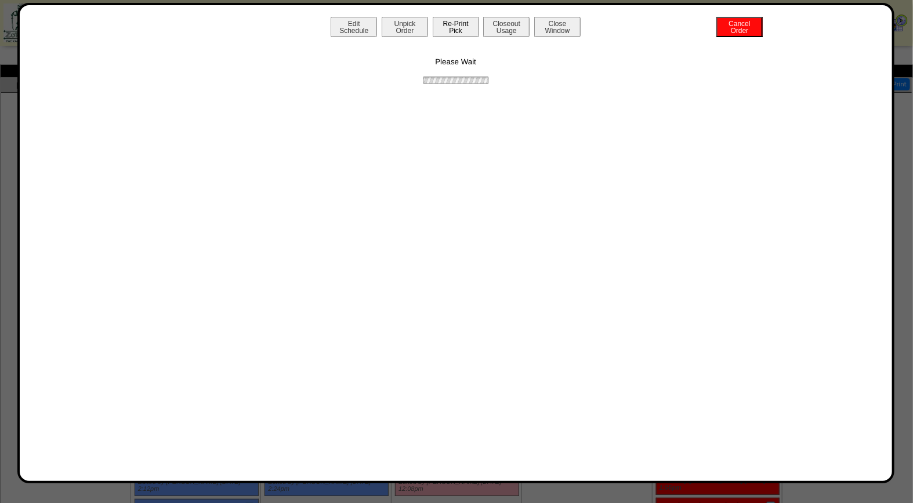
click at [454, 26] on button "Re-Print Pick" at bounding box center [456, 27] width 46 height 20
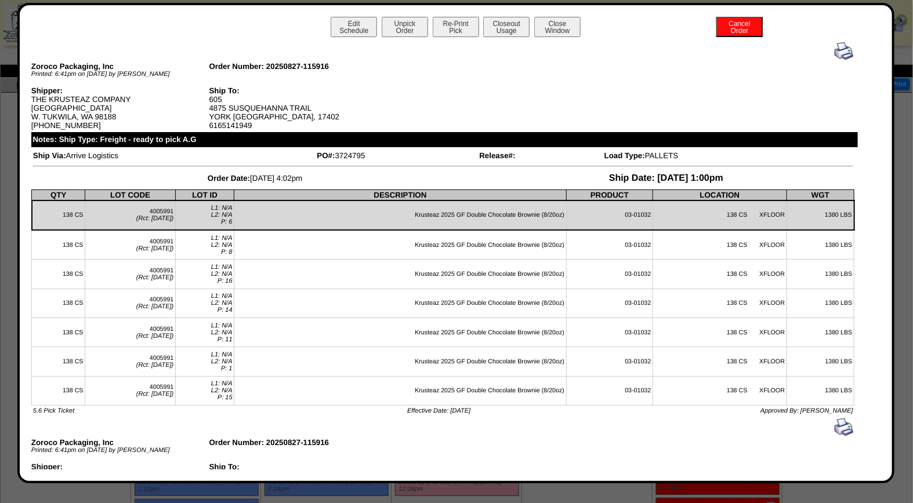
click at [834, 51] on img at bounding box center [843, 51] width 19 height 19
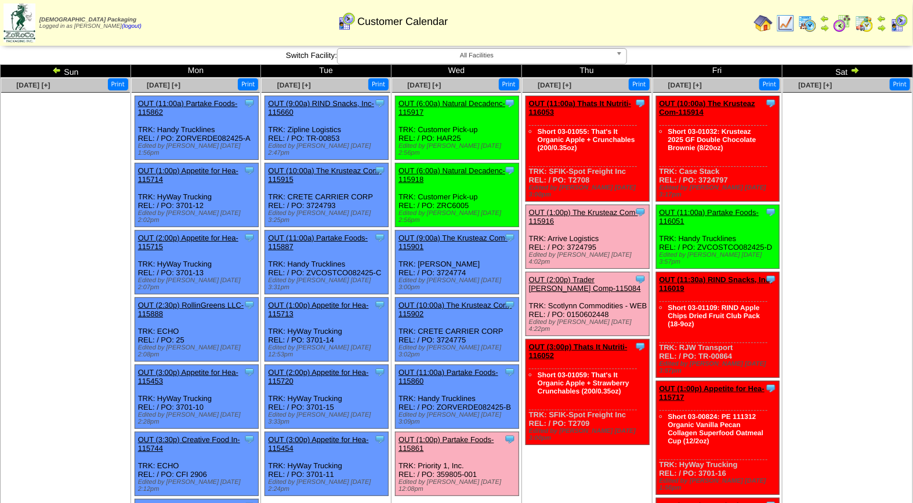
click at [455, 435] on link "OUT (1:00p) Partake Foods-115861" at bounding box center [446, 443] width 96 height 17
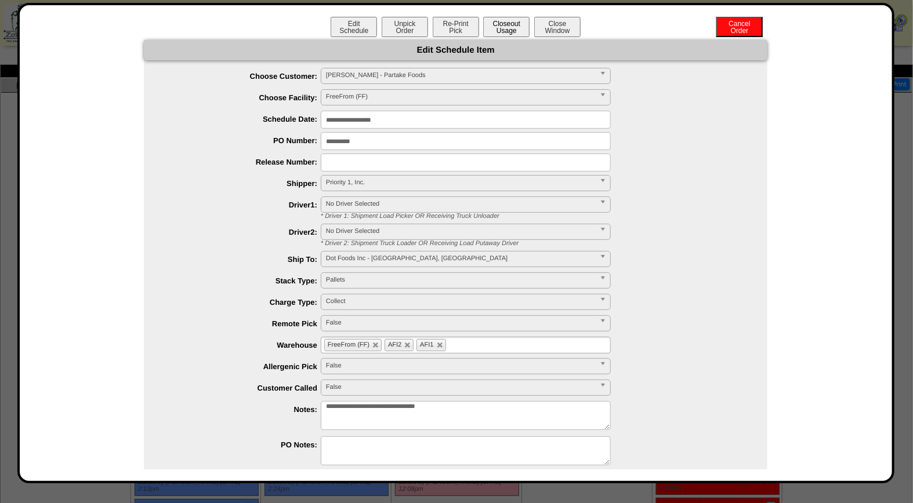
click at [506, 27] on button "Closeout Usage" at bounding box center [506, 27] width 46 height 20
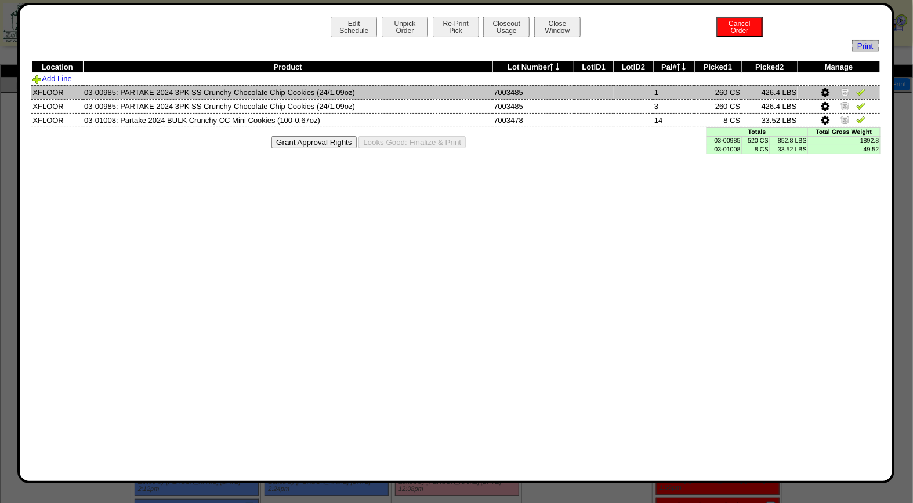
click at [859, 91] on img at bounding box center [860, 91] width 9 height 9
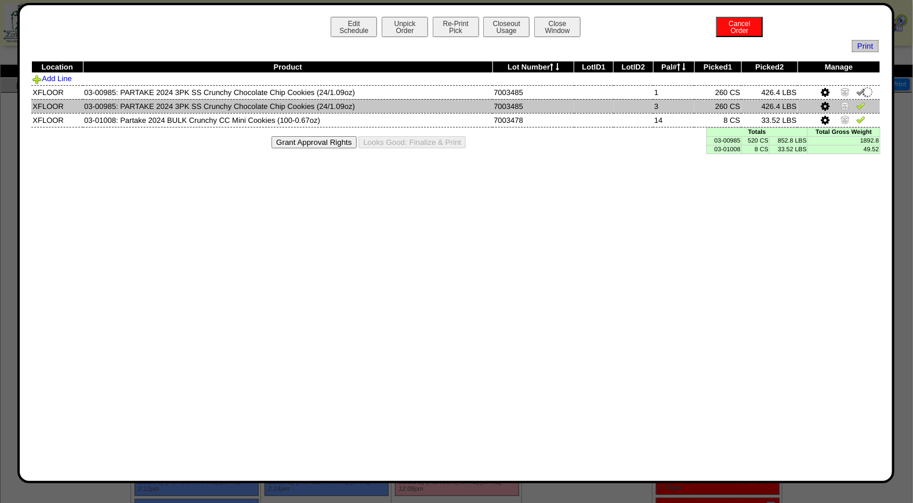
click at [860, 106] on img at bounding box center [860, 105] width 9 height 9
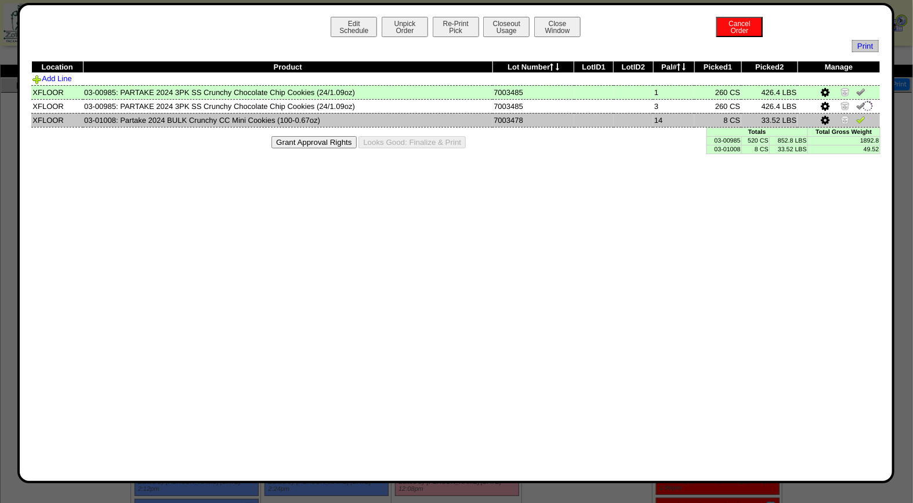
click at [862, 119] on img at bounding box center [860, 119] width 9 height 9
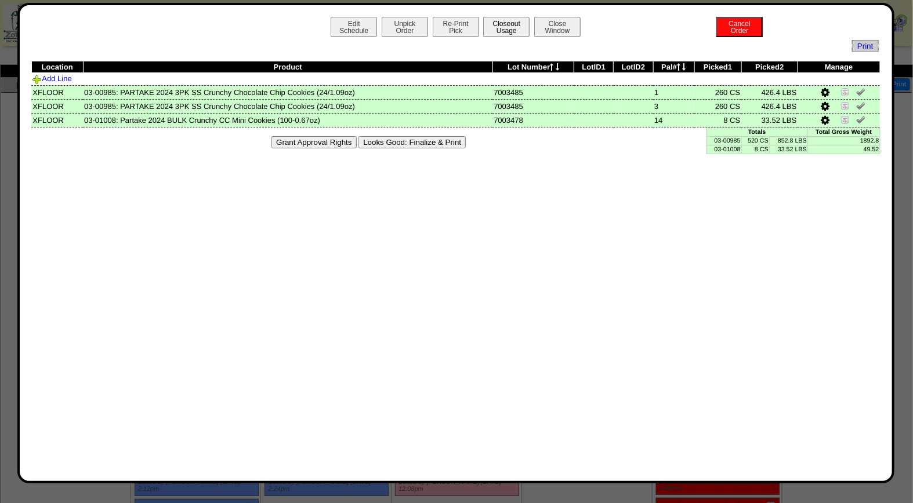
click at [517, 23] on button "Closeout Usage" at bounding box center [506, 27] width 46 height 20
click at [419, 140] on button "Looks Good: Finalize & Print" at bounding box center [411, 142] width 107 height 12
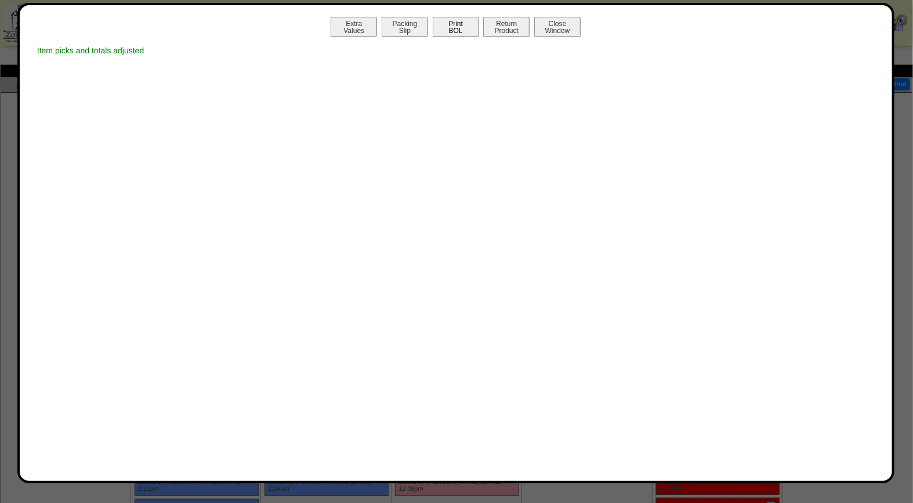
click at [462, 28] on button "Print BOL" at bounding box center [456, 27] width 46 height 20
